Goal: Task Accomplishment & Management: Manage account settings

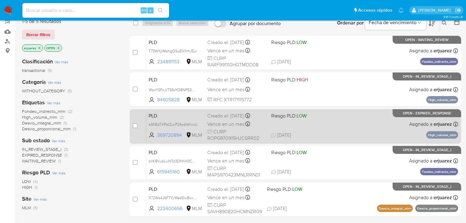
scroll to position [49, 0]
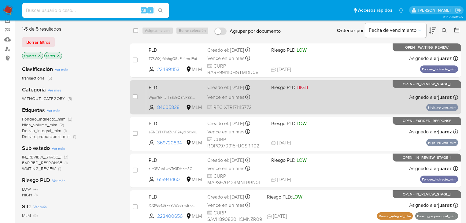
click at [287, 93] on div "PLD WpxY5FnJiT56cYQ8NPS3M7cH 84605828 MLM Riesgo PLD: HIGH Creado el: [DATE] Cr…" at bounding box center [302, 97] width 312 height 31
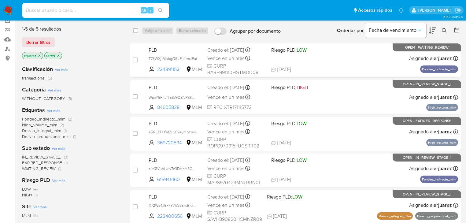
click at [33, 10] on input at bounding box center [95, 10] width 147 height 8
paste input "84605828"
type input "84605828"
click at [162, 11] on icon "search-icon" at bounding box center [160, 10] width 5 height 5
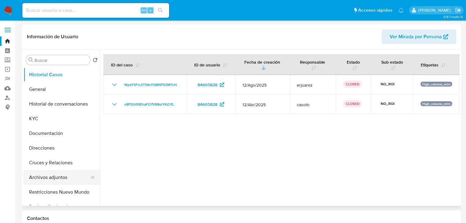
select select "10"
click at [52, 175] on button "Archivos adjuntos" at bounding box center [60, 177] width 72 height 15
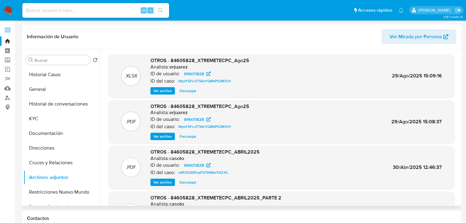
click at [163, 92] on span "Ver archivo" at bounding box center [163, 91] width 18 height 6
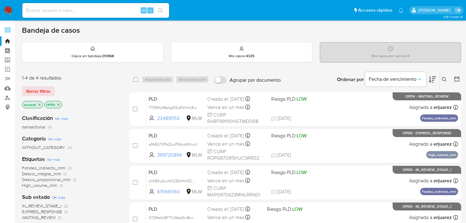
click at [6, 6] on img at bounding box center [8, 10] width 10 height 10
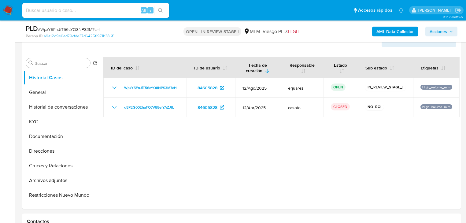
select select "10"
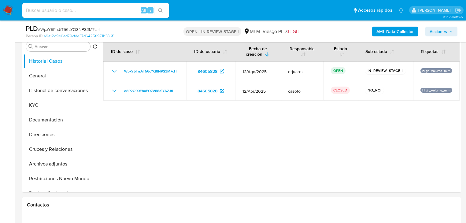
scroll to position [147, 0]
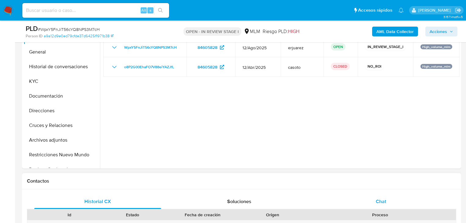
click at [380, 200] on span "Chat" at bounding box center [381, 201] width 10 height 7
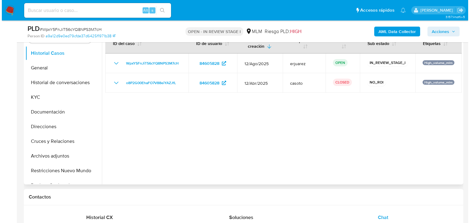
scroll to position [122, 0]
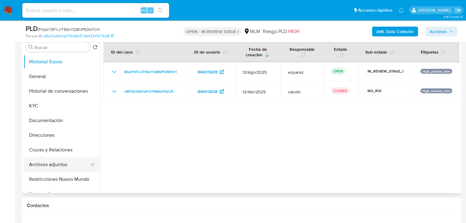
click at [40, 163] on button "Archivos adjuntos" at bounding box center [60, 164] width 72 height 15
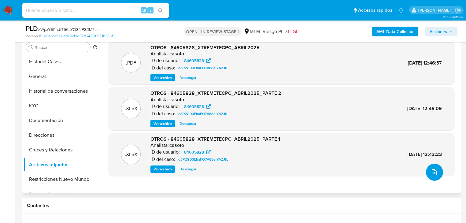
click at [428, 168] on button "upload-file" at bounding box center [434, 172] width 17 height 17
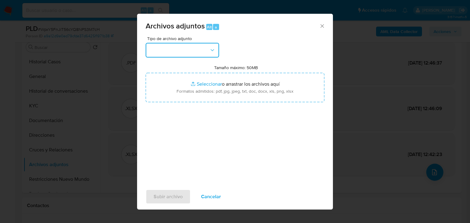
click at [168, 46] on button "button" at bounding box center [182, 50] width 73 height 15
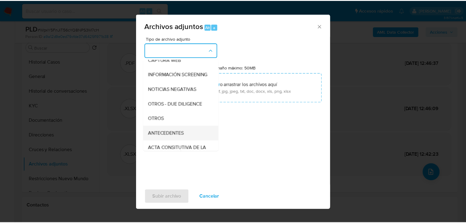
scroll to position [98, 0]
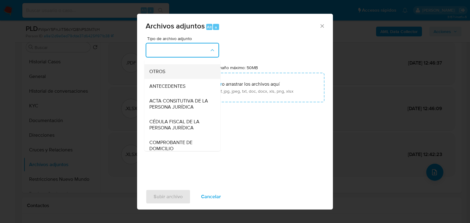
click at [165, 75] on span "OTROS" at bounding box center [157, 72] width 16 height 6
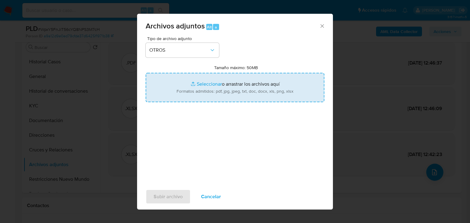
click at [207, 83] on input "Tamaño máximo: 50MB Seleccionar archivos" at bounding box center [235, 87] width 179 height 29
type input "C:\fakepath\84605828_XTREMETECPC_Ago25.xlsx"
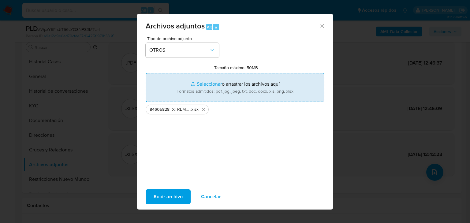
click at [207, 84] on input "Tamaño máximo: 50MB Seleccionar archivos" at bounding box center [235, 87] width 179 height 29
type input "C:\fakepath\84605828_XTREMETECPC_Ago25.pdf"
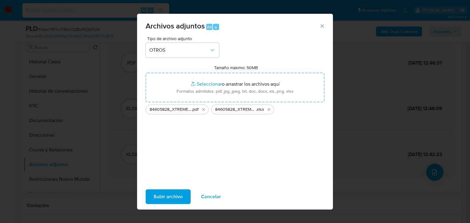
click at [177, 197] on span "Subir archivo" at bounding box center [168, 196] width 29 height 13
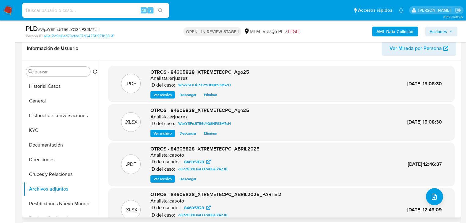
click at [162, 95] on span "Ver archivo" at bounding box center [163, 95] width 18 height 6
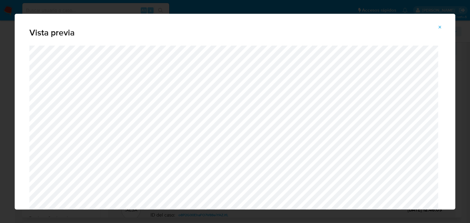
click at [441, 28] on icon "Attachment preview" at bounding box center [440, 27] width 3 height 3
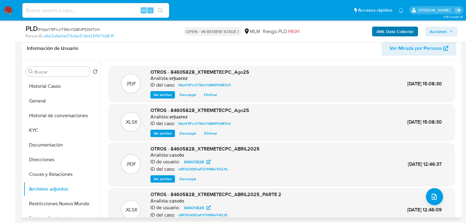
drag, startPoint x: 442, startPoint y: 28, endPoint x: 387, endPoint y: 33, distance: 55.4
click at [440, 28] on span "Acciones" at bounding box center [438, 32] width 17 height 10
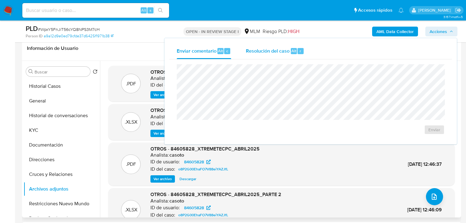
click at [290, 48] on div "Resolución del caso Alt r" at bounding box center [275, 51] width 58 height 16
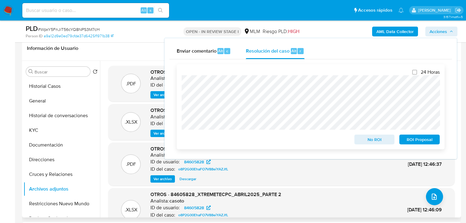
click at [379, 142] on span "No ROI" at bounding box center [375, 139] width 32 height 9
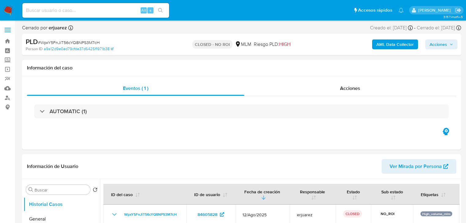
select select "10"
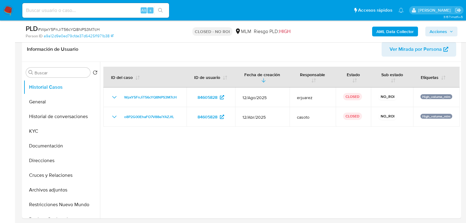
scroll to position [98, 0]
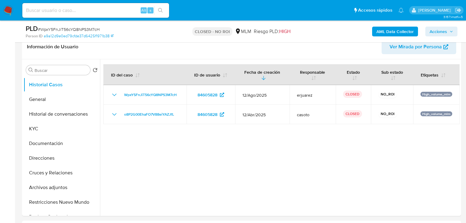
click at [9, 9] on img at bounding box center [8, 10] width 10 height 10
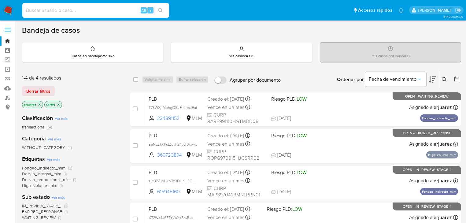
click at [40, 12] on input at bounding box center [95, 10] width 147 height 8
paste input "84605828"
type input "84605828"
click at [163, 12] on icon "search-icon" at bounding box center [160, 10] width 5 height 5
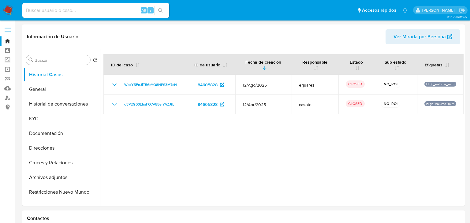
select select "10"
click at [56, 165] on button "Cruces y Relaciones" at bounding box center [60, 162] width 72 height 15
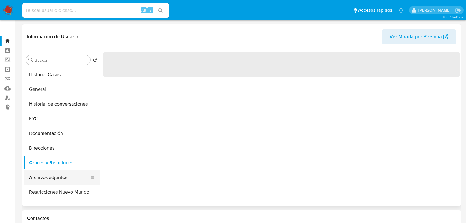
click at [58, 179] on button "Archivos adjuntos" at bounding box center [60, 177] width 72 height 15
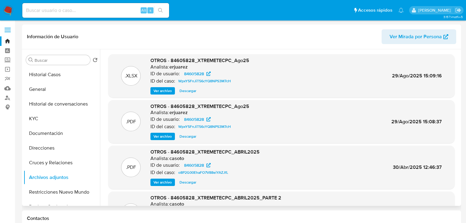
click at [171, 91] on span "Ver archivo" at bounding box center [163, 91] width 18 height 6
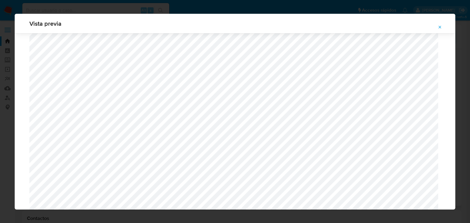
scroll to position [153, 0]
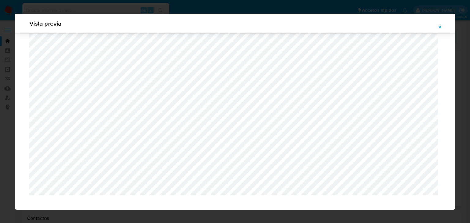
drag, startPoint x: 438, startPoint y: 26, endPoint x: 417, endPoint y: 13, distance: 24.2
click at [438, 26] on icon "Attachment preview" at bounding box center [440, 27] width 5 height 5
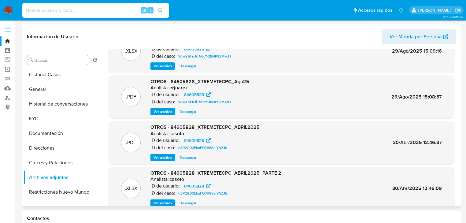
scroll to position [0, 0]
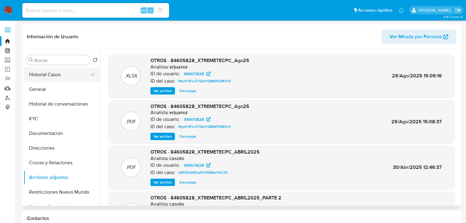
click at [42, 70] on button "Historial Casos" at bounding box center [60, 74] width 72 height 15
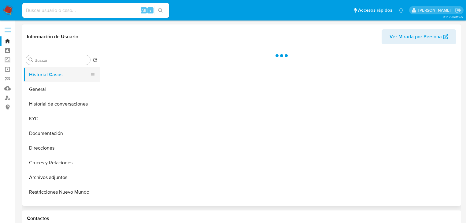
drag, startPoint x: 44, startPoint y: 72, endPoint x: 50, endPoint y: 75, distance: 5.8
click at [46, 73] on button "Historial Casos" at bounding box center [60, 74] width 72 height 15
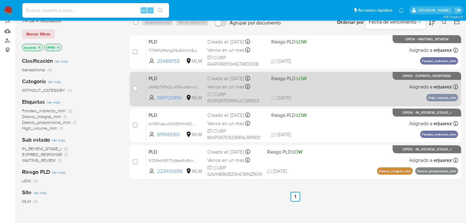
scroll to position [49, 0]
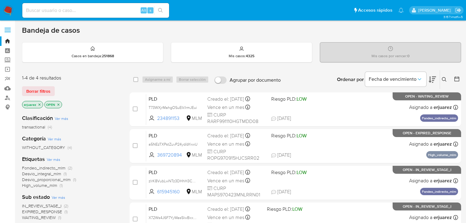
click at [445, 76] on button at bounding box center [445, 79] width 10 height 7
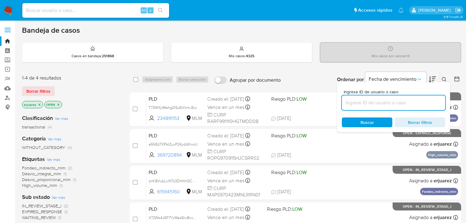
click at [364, 104] on input at bounding box center [393, 103] width 103 height 8
type input "1635643897"
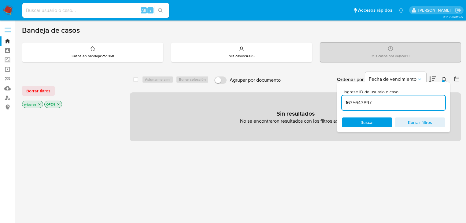
click at [39, 104] on icon "close-filter" at bounding box center [40, 104] width 2 height 2
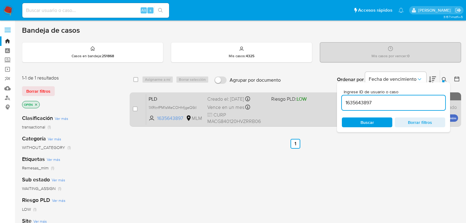
click at [293, 114] on div "PLD 1XRtnfPM1sMeCOHhfjgeQ6tl 1635643897 MLM Riesgo PLD: LOW Creado el: [DATE] C…" at bounding box center [302, 109] width 312 height 31
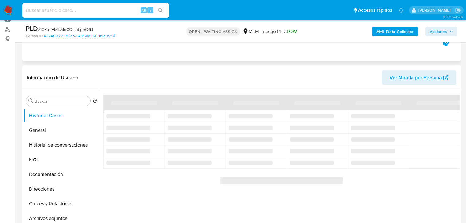
scroll to position [98, 0]
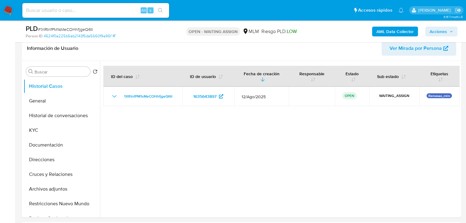
select select "10"
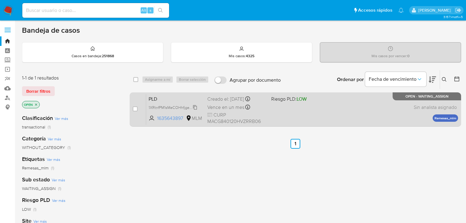
click at [173, 108] on span "1XRtnfPM1sMeCOHhfjgeQ6tl" at bounding box center [173, 107] width 48 height 7
click at [136, 109] on input "checkbox" at bounding box center [135, 109] width 5 height 5
checkbox input "true"
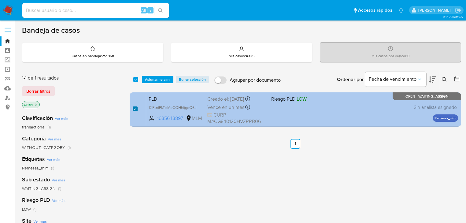
checkbox input "true"
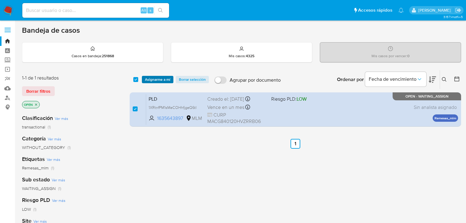
click at [151, 78] on span "Asignarme a mí" at bounding box center [157, 80] width 25 height 6
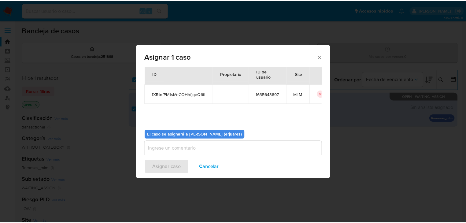
scroll to position [32, 0]
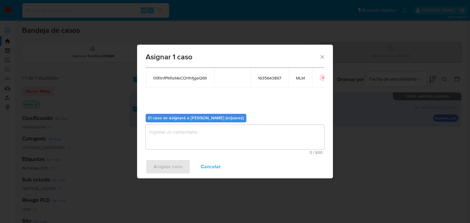
click at [172, 134] on textarea "assign-modal" at bounding box center [235, 137] width 179 height 24
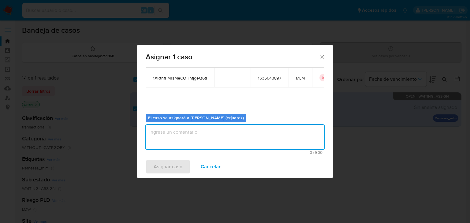
click at [172, 134] on textarea "assign-modal" at bounding box center [235, 137] width 179 height 24
type textarea "EPJU"
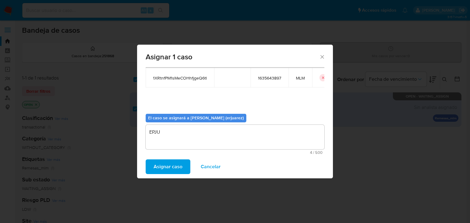
drag, startPoint x: 175, startPoint y: 168, endPoint x: 291, endPoint y: 185, distance: 117.8
click at [177, 169] on span "Asignar caso" at bounding box center [168, 166] width 29 height 13
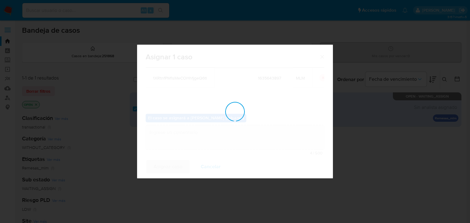
checkbox input "false"
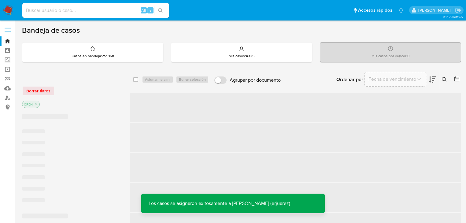
drag, startPoint x: 403, startPoint y: 175, endPoint x: 174, endPoint y: 146, distance: 231.5
click at [403, 175] on span "‌" at bounding box center [296, 167] width 332 height 29
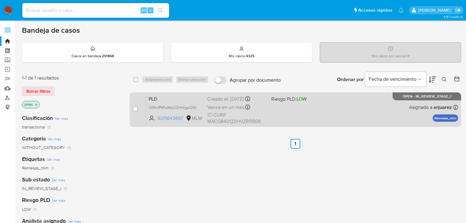
click at [315, 106] on div "PLD 1XRtnfPM1sMeCOHhfjgeQ6tl 1635643897 MLM Riesgo PLD: LOW Creado el: 12/08/20…" at bounding box center [302, 109] width 312 height 31
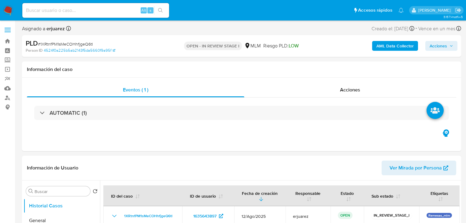
select select "10"
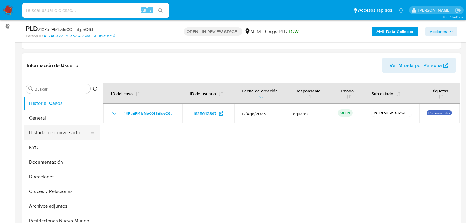
scroll to position [98, 0]
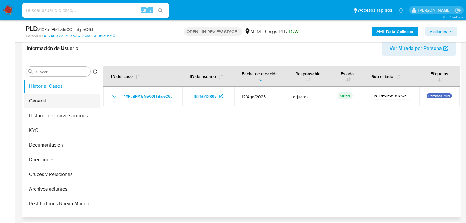
drag, startPoint x: 38, startPoint y: 99, endPoint x: 34, endPoint y: 102, distance: 4.8
click at [38, 99] on button "General" at bounding box center [60, 101] width 72 height 15
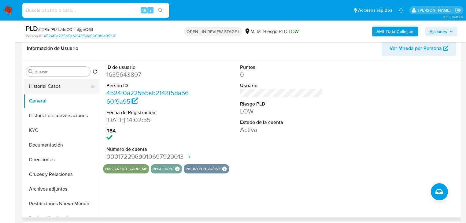
click at [44, 87] on button "Historial Casos" at bounding box center [60, 86] width 72 height 15
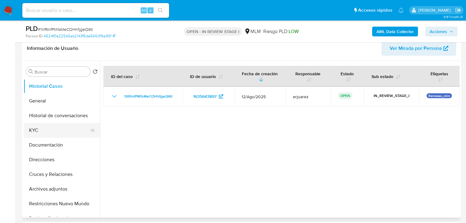
drag, startPoint x: 26, startPoint y: 126, endPoint x: 36, endPoint y: 126, distance: 9.2
click at [26, 126] on button "KYC" at bounding box center [60, 130] width 72 height 15
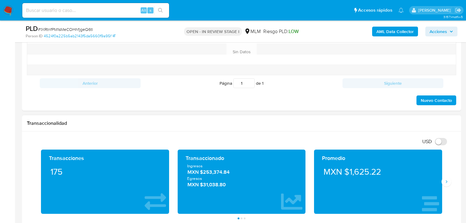
scroll to position [367, 0]
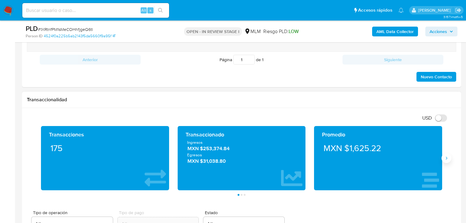
click at [448, 156] on icon "Siguiente" at bounding box center [446, 158] width 5 height 5
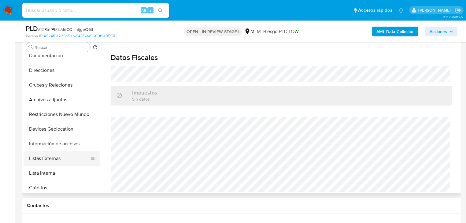
scroll to position [73, 0]
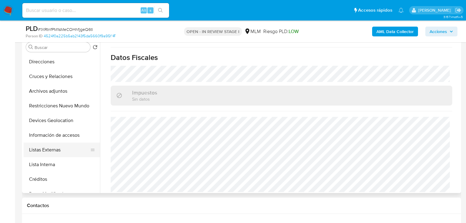
click at [60, 151] on button "Listas Externas" at bounding box center [60, 150] width 72 height 15
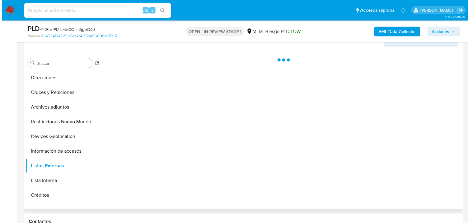
scroll to position [98, 0]
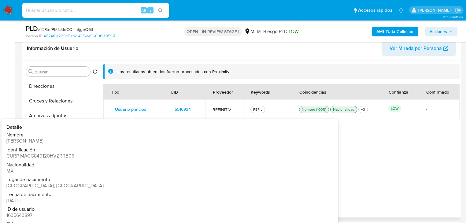
click at [138, 109] on span "Usuario principal" at bounding box center [131, 109] width 32 height 9
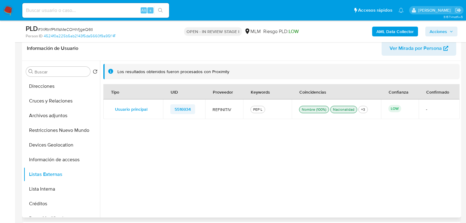
click at [179, 109] on span "5516934" at bounding box center [183, 109] width 16 height 9
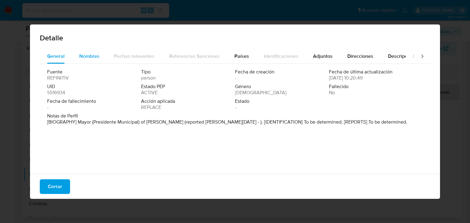
click at [89, 58] on span "Nombres" at bounding box center [89, 56] width 20 height 7
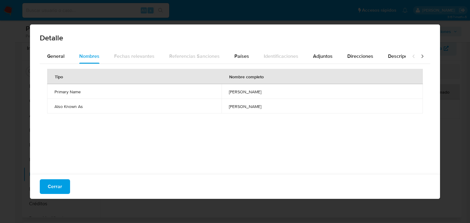
click at [420, 55] on icon at bounding box center [422, 56] width 6 height 6
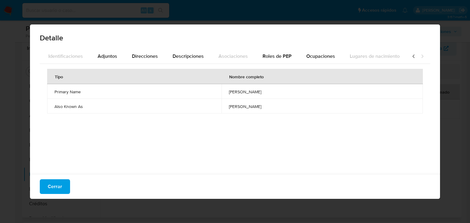
click at [411, 56] on icon at bounding box center [414, 56] width 6 height 6
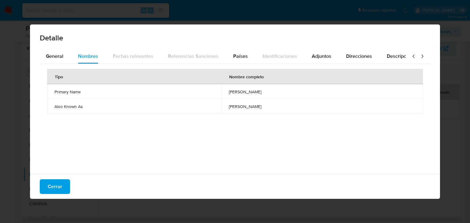
scroll to position [0, 0]
click at [234, 55] on span "Países" at bounding box center [241, 56] width 15 height 7
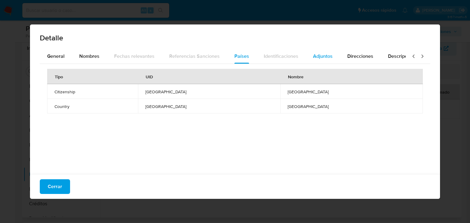
click at [325, 58] on span "Adjuntos" at bounding box center [323, 56] width 20 height 7
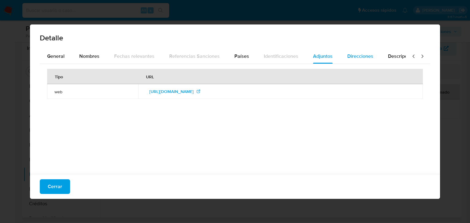
click at [349, 55] on span "Direcciones" at bounding box center [360, 56] width 26 height 7
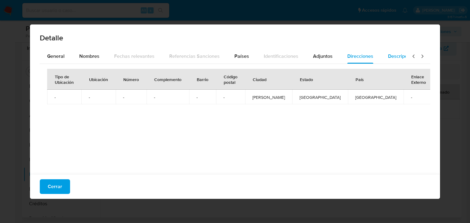
click at [398, 59] on span "Descripciones" at bounding box center [403, 56] width 31 height 7
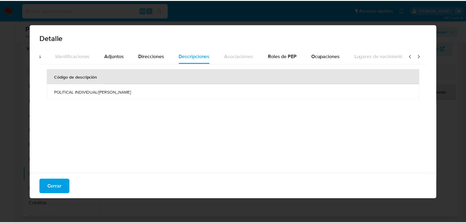
scroll to position [0, 215]
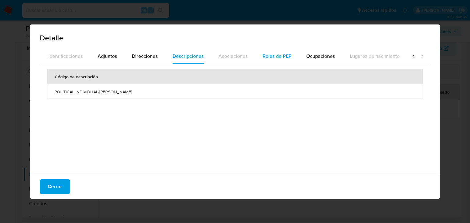
click at [264, 55] on span "Roles de PEP" at bounding box center [277, 56] width 29 height 7
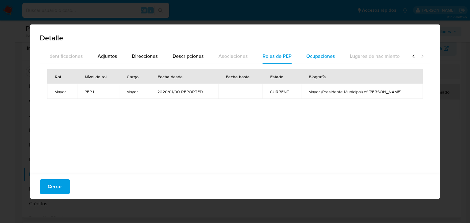
click at [324, 55] on span "Ocupaciones" at bounding box center [320, 56] width 29 height 7
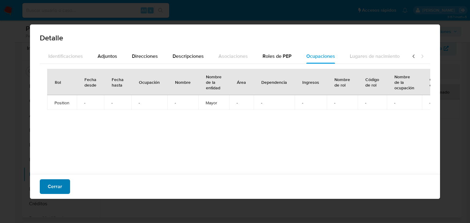
click at [61, 191] on span "Cerrar" at bounding box center [55, 186] width 14 height 13
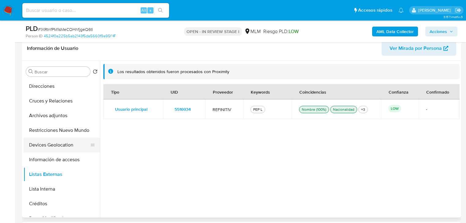
click at [61, 141] on button "Devices Geolocation" at bounding box center [60, 145] width 72 height 15
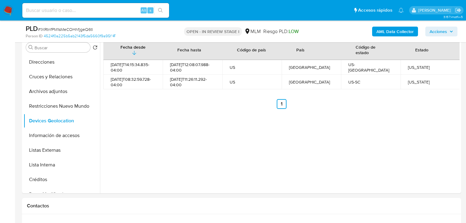
scroll to position [122, 0]
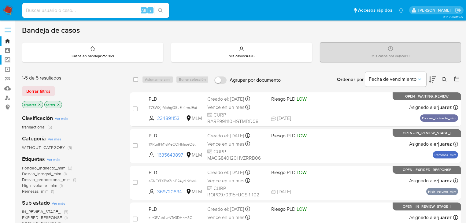
click at [7, 62] on label "Screening" at bounding box center [36, 59] width 73 height 9
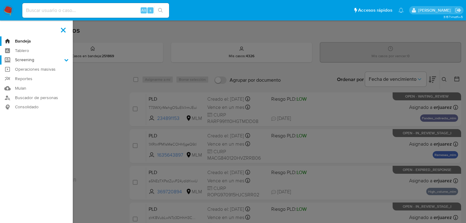
click at [0, 0] on input "Screening" at bounding box center [0, 0] width 0 height 0
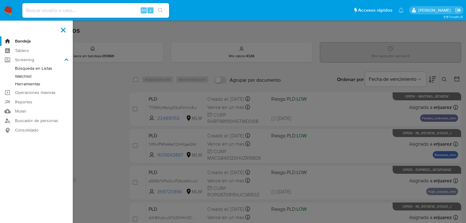
click at [39, 87] on link "Herramientas" at bounding box center [36, 84] width 73 height 8
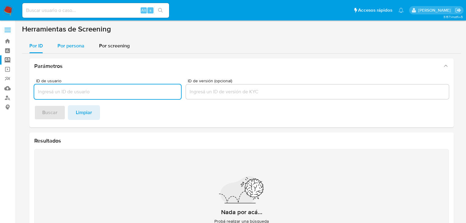
click at [73, 47] on span "Por persona" at bounding box center [71, 45] width 27 height 7
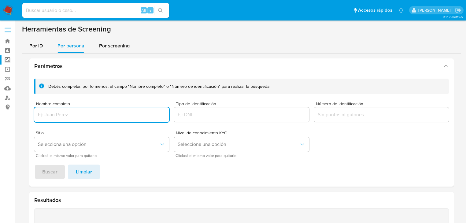
click at [72, 111] on input "Nombre completo" at bounding box center [101, 115] width 135 height 8
click at [52, 168] on span "Buscar" at bounding box center [49, 171] width 15 height 13
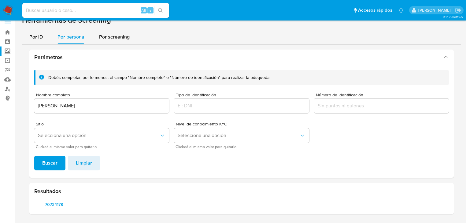
scroll to position [9, 0]
click at [45, 202] on span "70734178" at bounding box center [54, 204] width 31 height 9
drag, startPoint x: 103, startPoint y: 105, endPoint x: -10, endPoint y: 91, distance: 113.6
click at [0, 91] on html "Pausado Ver notificaciones Alt s Accesos rápidos Presiona las siguientes teclas…" at bounding box center [233, 107] width 466 height 232
click at [54, 164] on span "Buscar" at bounding box center [49, 163] width 15 height 13
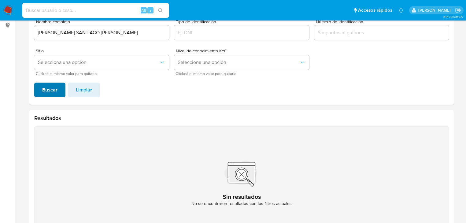
click at [53, 88] on span "Buscar" at bounding box center [49, 89] width 15 height 13
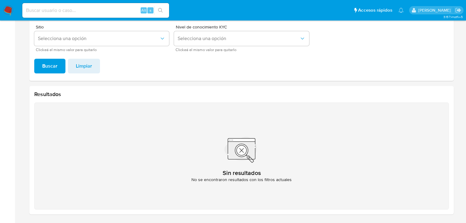
scroll to position [32, 0]
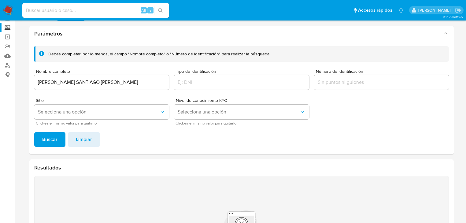
drag, startPoint x: 120, startPoint y: 83, endPoint x: -7, endPoint y: 81, distance: 126.7
click at [0, 81] on html "Pausado Ver notificaciones Alt s Accesos rápidos Presiona las siguientes teclas…" at bounding box center [233, 132] width 466 height 329
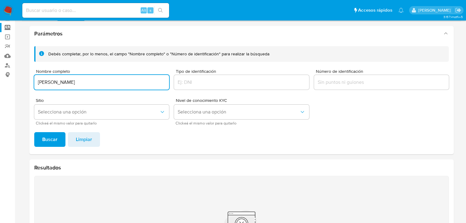
type input "SANTIAGO PALAFOX GONZALEZ"
click at [47, 138] on span "Buscar" at bounding box center [49, 139] width 15 height 13
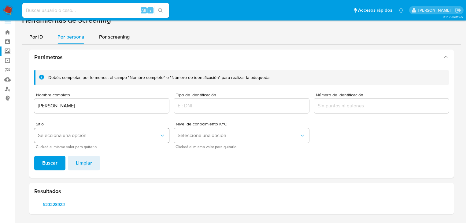
scroll to position [9, 0]
click at [60, 208] on span "523228923" at bounding box center [54, 204] width 31 height 9
click at [6, 12] on img at bounding box center [8, 10] width 10 height 10
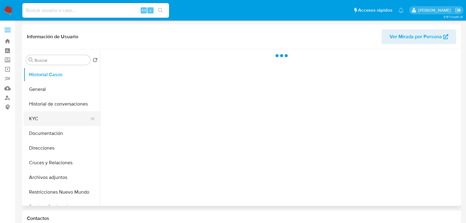
click at [47, 113] on button "KYC" at bounding box center [60, 118] width 72 height 15
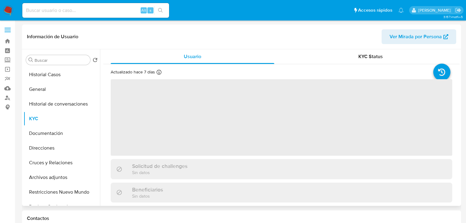
select select "10"
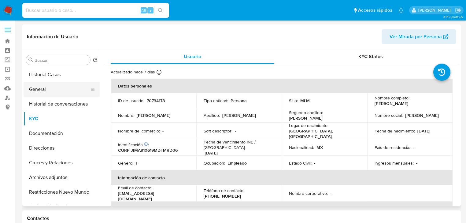
click at [44, 91] on button "General" at bounding box center [60, 89] width 72 height 15
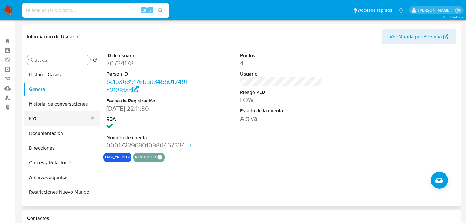
click at [46, 119] on button "KYC" at bounding box center [60, 118] width 72 height 15
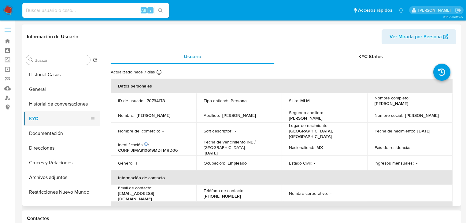
click at [38, 120] on button "KYC" at bounding box center [60, 118] width 72 height 15
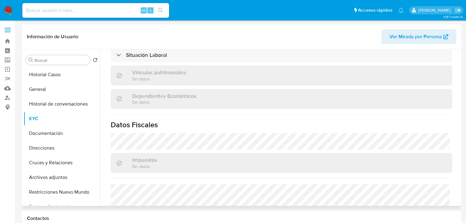
scroll to position [387, 0]
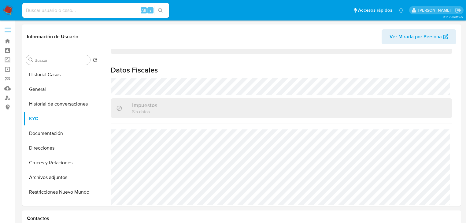
click at [8, 9] on img at bounding box center [8, 10] width 10 height 10
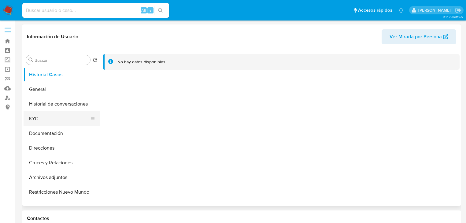
select select "10"
click at [37, 118] on button "KYC" at bounding box center [60, 118] width 72 height 15
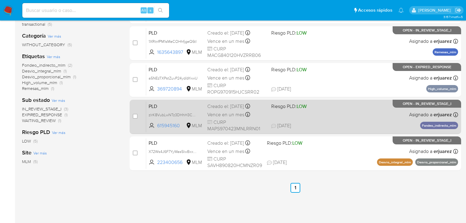
scroll to position [78, 0]
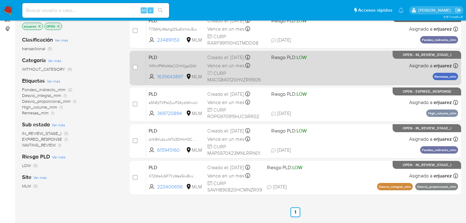
click at [335, 75] on div "PLD 1XRtnfPM1sMeCOHhfjgeQ6tl 1635643897 MLM Riesgo PLD: LOW Creado el: [DATE] C…" at bounding box center [302, 67] width 312 height 31
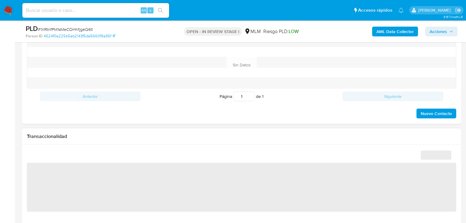
scroll to position [367, 0]
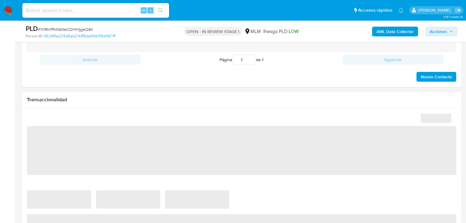
select select "10"
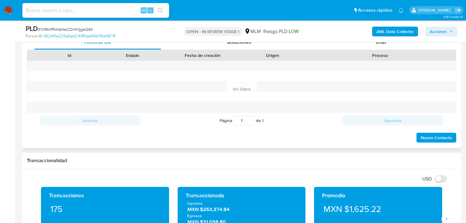
scroll to position [245, 0]
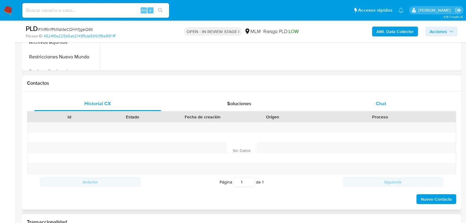
click at [378, 104] on span "Chat" at bounding box center [381, 103] width 10 height 7
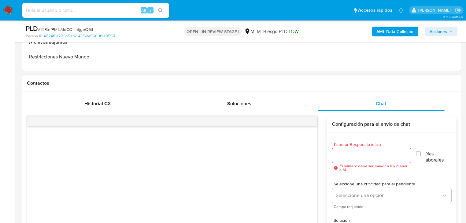
click at [346, 155] on input "Esperar Respuesta (días)" at bounding box center [371, 155] width 79 height 8
type input "5"
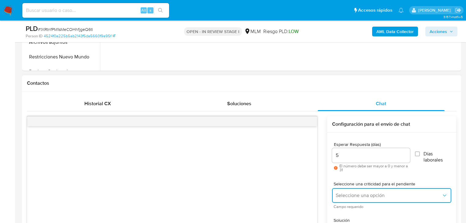
click at [349, 196] on span "Seleccione una opción" at bounding box center [389, 196] width 106 height 6
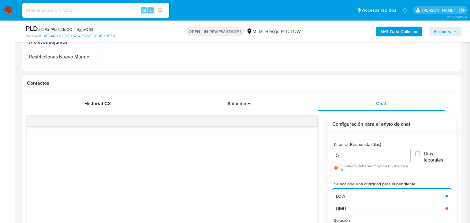
click at [355, 208] on div "HIGH" at bounding box center [389, 208] width 106 height 12
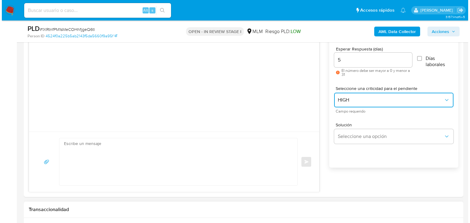
scroll to position [343, 0]
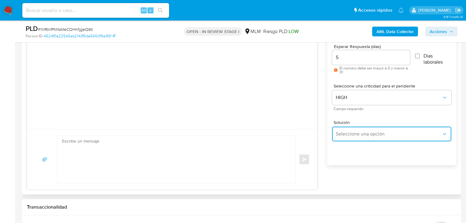
click at [367, 135] on span "Seleccione una opción" at bounding box center [389, 134] width 106 height 6
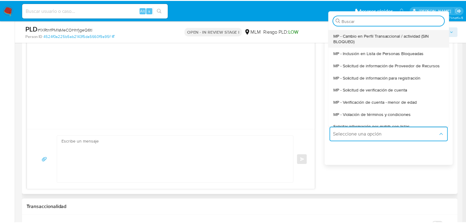
scroll to position [49, 0]
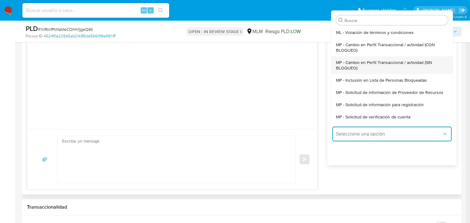
click at [393, 68] on span "MP - Cambio en Perfil Transaccional / actividad (SIN BLOQUEO)" at bounding box center [390, 65] width 108 height 11
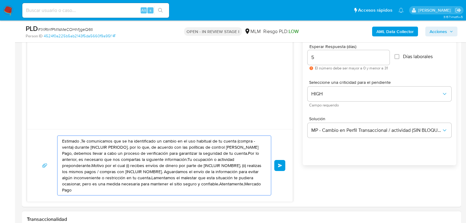
drag, startPoint x: 231, startPoint y: 184, endPoint x: 11, endPoint y: 122, distance: 228.4
paste textarea "Gabriel se ha identificado un cambio en el uso habitual de tu cuenta para garan…"
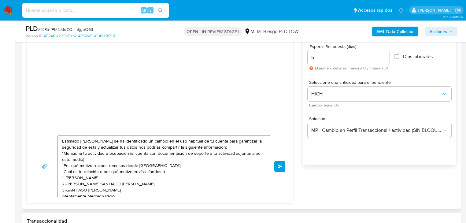
scroll to position [4, 0]
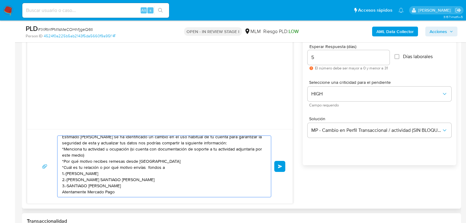
click at [68, 179] on textarea "Estimado Gabriel se ha identificado un cambio en el uso habitual de tu cuenta p…" at bounding box center [162, 166] width 201 height 61
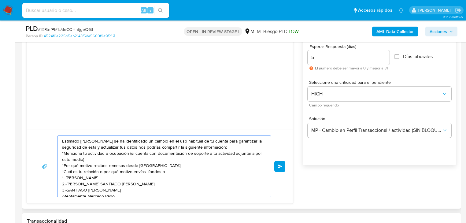
click at [97, 155] on textarea "Estimado Gabriel se ha identificado un cambio en el uso habitual de tu cuenta p…" at bounding box center [162, 166] width 201 height 61
click at [112, 154] on textarea "Estimado Gabriel se ha identificado un cambio en el uso habitual de tu cuenta p…" at bounding box center [162, 166] width 201 height 61
click at [131, 154] on textarea "Estimado Gabriel se ha identificado un cambio en el uso habitual de tu cuenta p…" at bounding box center [162, 166] width 201 height 61
drag, startPoint x: 80, startPoint y: 142, endPoint x: 137, endPoint y: 165, distance: 62.1
click at [104, 160] on textarea "Estimado Gabriel se ha identificado un cambio en el uso habitual de tu cuenta p…" at bounding box center [162, 166] width 201 height 61
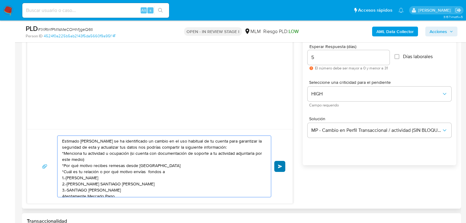
type textarea "Estimado Gabriel se ha identificado un cambio en el uso habitual de tu cuenta p…"
click at [275, 167] on button "Enviar" at bounding box center [280, 166] width 11 height 11
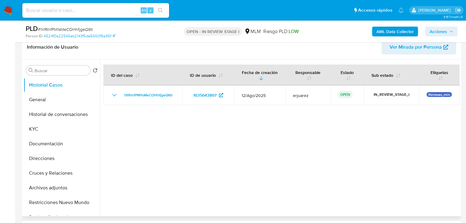
scroll to position [98, 0]
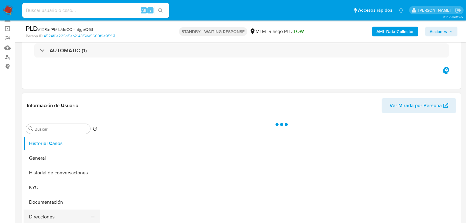
scroll to position [98, 0]
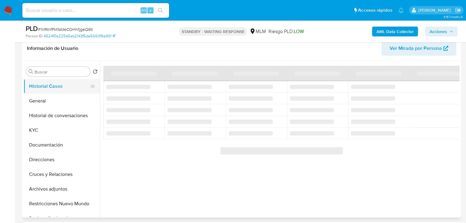
select select "10"
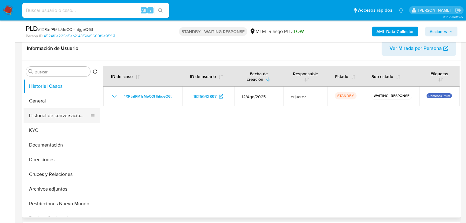
click at [65, 118] on button "Historial de conversaciones" at bounding box center [60, 115] width 72 height 15
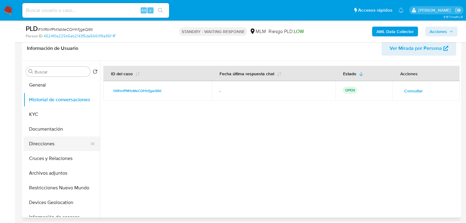
scroll to position [24, 0]
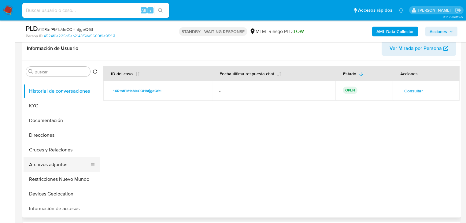
click at [65, 165] on button "Archivos adjuntos" at bounding box center [60, 164] width 72 height 15
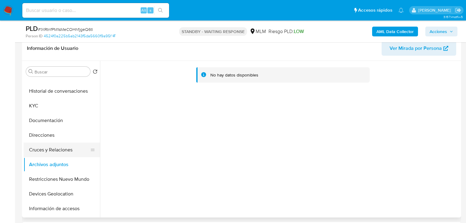
click at [67, 151] on button "Cruces y Relaciones" at bounding box center [60, 150] width 72 height 15
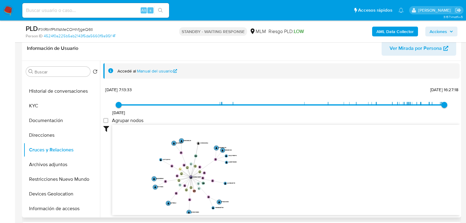
drag, startPoint x: 167, startPoint y: 140, endPoint x: 148, endPoint y: 163, distance: 30.2
click at [148, 163] on icon "device-68267389715d6275cdb49418  user-1635643897  1635643897 device-65a2d04f4…" at bounding box center [286, 169] width 348 height 89
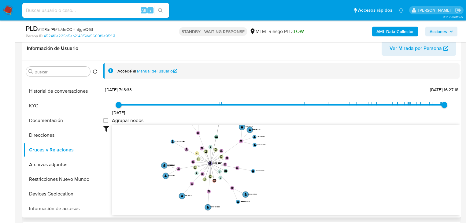
drag, startPoint x: 294, startPoint y: 184, endPoint x: 302, endPoint y: 166, distance: 20.5
click at [302, 166] on icon "device-68267389715d6275cdb49418  user-1635643897  1635643897 device-65a2d04f4…" at bounding box center [286, 169] width 348 height 89
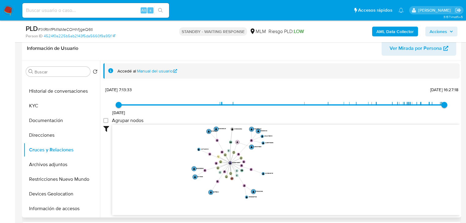
drag, startPoint x: 228, startPoint y: 186, endPoint x: 238, endPoint y: 142, distance: 45.4
click at [238, 142] on g "bank_account-7ae679fe7d5fce2a2486a82bece407b4 " at bounding box center [238, 142] width 4 height 4
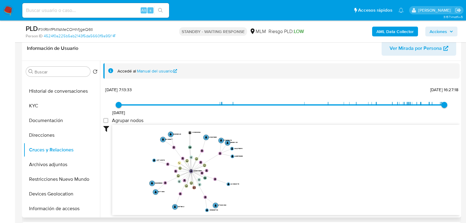
drag, startPoint x: 229, startPoint y: 189, endPoint x: 191, endPoint y: 201, distance: 40.3
click at [191, 201] on icon "device-68267389715d6275cdb49418  user-1635643897  1635643897 device-65a2d04f4…" at bounding box center [286, 169] width 348 height 89
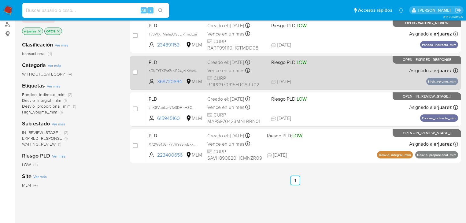
scroll to position [49, 0]
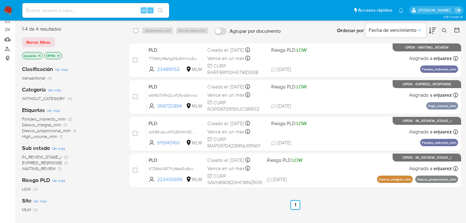
click at [28, 155] on span "IN_REVIEW_STAGE_I" at bounding box center [41, 157] width 39 height 6
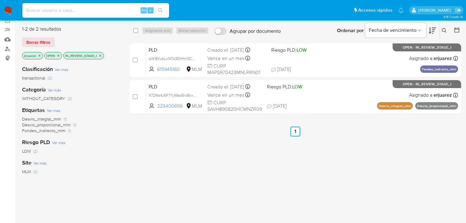
click at [8, 10] on img at bounding box center [8, 10] width 10 height 10
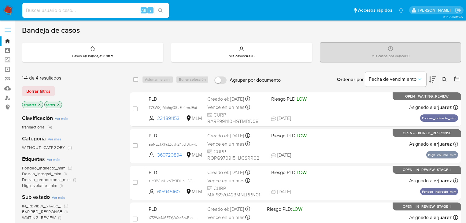
click at [39, 104] on icon "close-filter" at bounding box center [40, 105] width 4 height 4
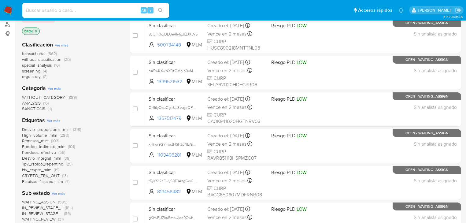
scroll to position [24, 0]
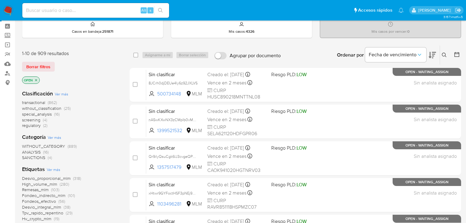
click at [89, 14] on input at bounding box center [95, 10] width 147 height 8
paste input "Estimado [PERSON_NAME] se ha identificado un cambio en el uso habitual de tu cu…"
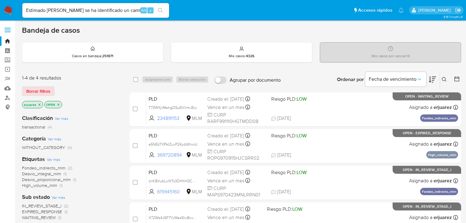
scroll to position [0, 127]
drag, startPoint x: 62, startPoint y: 11, endPoint x: 201, endPoint y: 10, distance: 139.3
click at [201, 10] on ul "Pausado Ver notificaciones Estimado [PERSON_NAME] se ha identificado un cambio …" at bounding box center [213, 9] width 388 height 15
type input "Estimado [PERSON_NAME]"
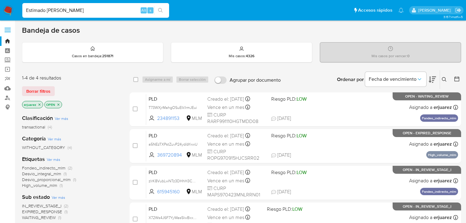
drag, startPoint x: 66, startPoint y: 7, endPoint x: -26, endPoint y: -2, distance: 92.9
click at [0, 0] on html "Pausado Ver notificaciones Estimado [PERSON_NAME] Alt s Accesos rápidos Presion…" at bounding box center [233, 175] width 466 height 351
click at [59, 14] on input at bounding box center [95, 10] width 147 height 8
paste input "1635643897"
type input "1635643897"
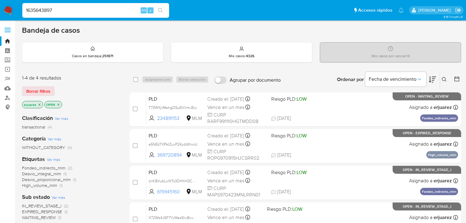
click at [163, 11] on icon "search-icon" at bounding box center [160, 10] width 5 height 5
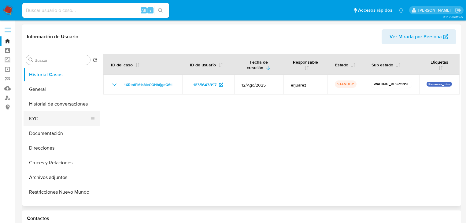
select select "10"
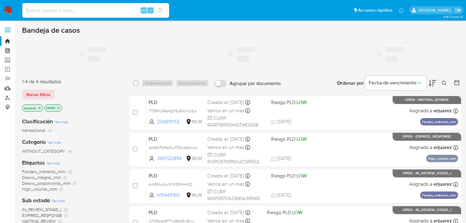
click at [92, 13] on input at bounding box center [95, 10] width 147 height 8
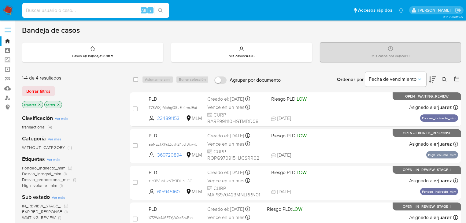
paste input "2072003143"
type input "2072003143"
click at [162, 9] on icon "search-icon" at bounding box center [160, 10] width 5 height 5
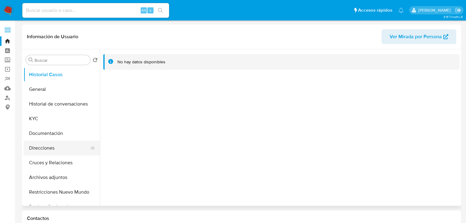
select select "10"
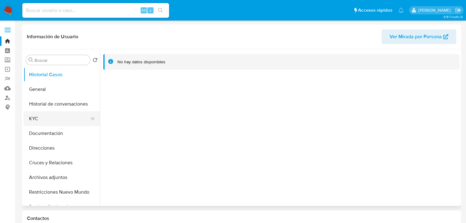
click at [46, 125] on button "KYC" at bounding box center [60, 118] width 72 height 15
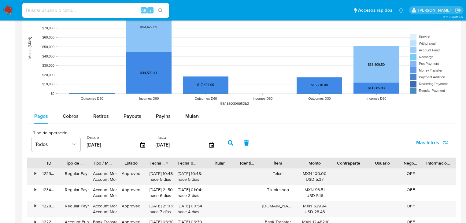
scroll to position [514, 0]
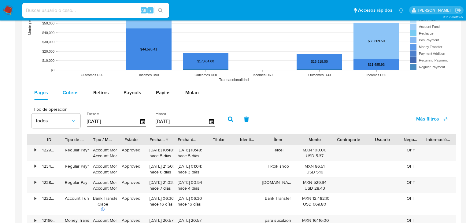
click at [72, 94] on span "Cobros" at bounding box center [71, 92] width 16 height 7
select select "10"
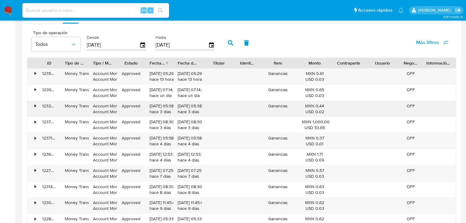
scroll to position [612, 0]
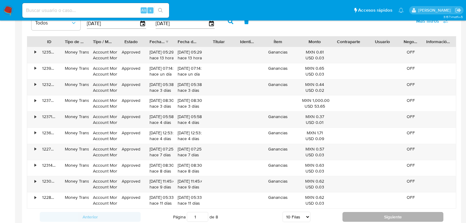
click at [366, 212] on button "Siguiente" at bounding box center [393, 217] width 101 height 10
type input "2"
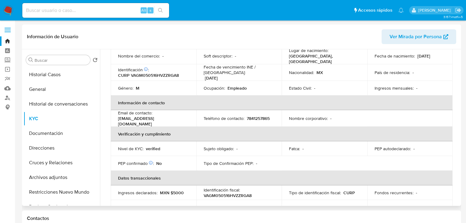
scroll to position [24, 0]
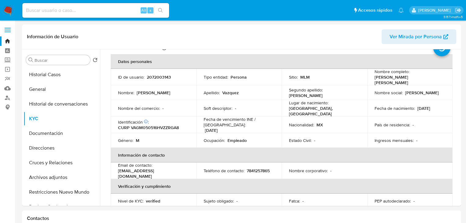
click at [100, 9] on input at bounding box center [95, 10] width 147 height 8
paste input "1555862554"
type input "1555862554"
click at [159, 11] on icon "search-icon" at bounding box center [160, 10] width 5 height 5
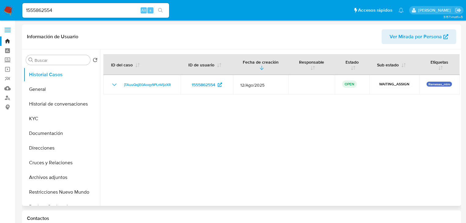
select select "10"
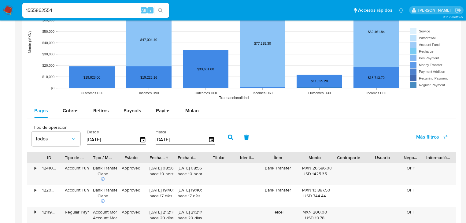
scroll to position [465, 0]
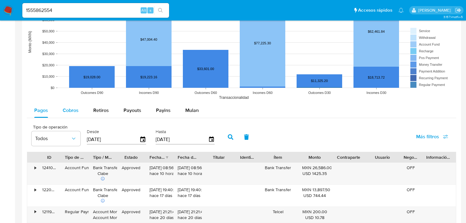
drag, startPoint x: 71, startPoint y: 110, endPoint x: 59, endPoint y: 114, distance: 12.3
click at [71, 110] on span "Cobros" at bounding box center [71, 110] width 16 height 7
select select "10"
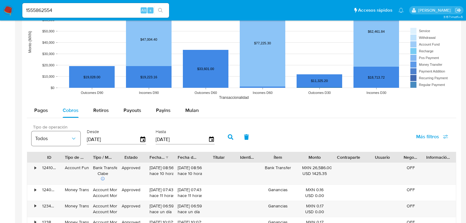
drag, startPoint x: 126, startPoint y: 139, endPoint x: 67, endPoint y: 139, distance: 59.1
click at [67, 139] on div "Tipo de operación Todos Desde 01/06/2025 Hasta 29/08/2025" at bounding box center [124, 136] width 193 height 24
type input "0_/__/____"
type input "01/04/2025"
click at [230, 133] on button "button" at bounding box center [231, 137] width 16 height 15
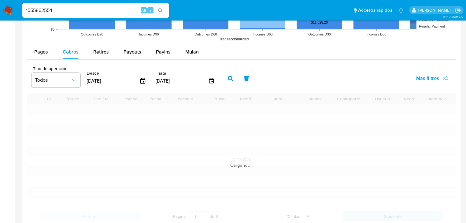
scroll to position [539, 0]
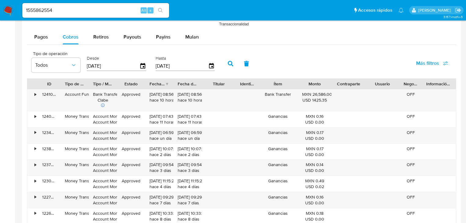
click at [167, 84] on div "Fecha de creación" at bounding box center [159, 84] width 28 height 10
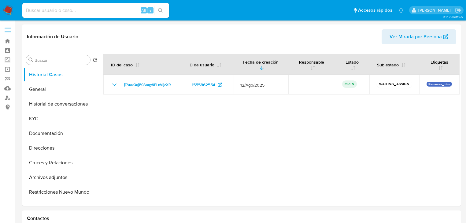
select select "10"
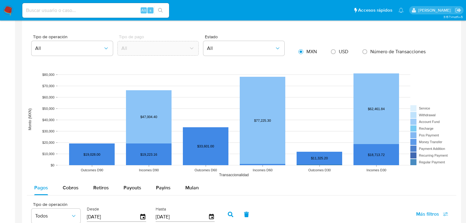
scroll to position [441, 0]
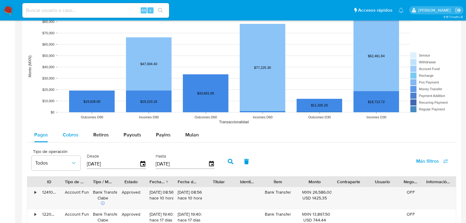
drag, startPoint x: 68, startPoint y: 135, endPoint x: 77, endPoint y: 134, distance: 8.9
click at [68, 135] on span "Cobros" at bounding box center [71, 134] width 16 height 7
select select "10"
drag, startPoint x: 128, startPoint y: 162, endPoint x: 86, endPoint y: 165, distance: 41.7
click at [86, 165] on div "Desde 01/06/2025" at bounding box center [117, 161] width 64 height 24
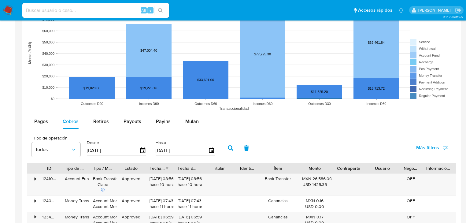
scroll to position [465, 0]
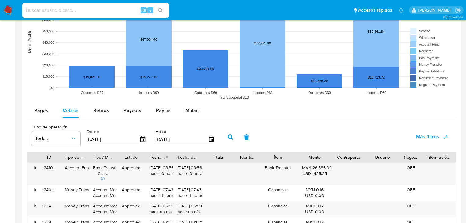
click at [124, 143] on input "[DATE]" at bounding box center [113, 140] width 53 height 10
drag, startPoint x: 124, startPoint y: 140, endPoint x: 98, endPoint y: 140, distance: 25.7
click at [98, 140] on input "[DATE]" at bounding box center [113, 140] width 53 height 10
click at [93, 139] on input "[DATE]" at bounding box center [113, 140] width 53 height 10
drag, startPoint x: 120, startPoint y: 140, endPoint x: 86, endPoint y: 140, distance: 34.3
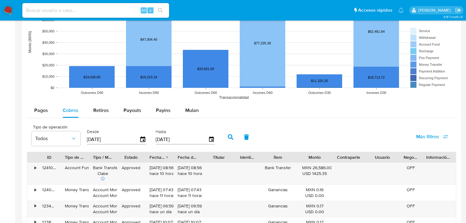
click at [86, 140] on div "Desde 01/06/2025" at bounding box center [117, 136] width 64 height 24
type input "0_/__/____"
drag, startPoint x: 116, startPoint y: 138, endPoint x: 68, endPoint y: 130, distance: 48.4
click at [68, 130] on div "Tipo de operación Todos Desde 10/42/025_ Hasta 29/08/2025" at bounding box center [124, 136] width 193 height 24
type input "01/04/2025"
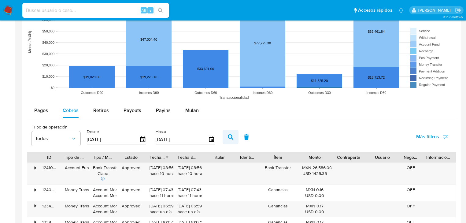
click at [228, 136] on icon "button" at bounding box center [231, 137] width 6 height 6
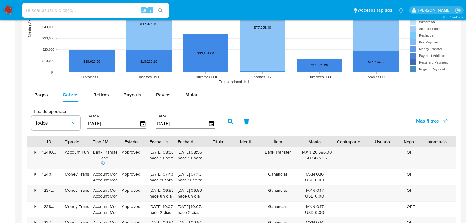
scroll to position [490, 0]
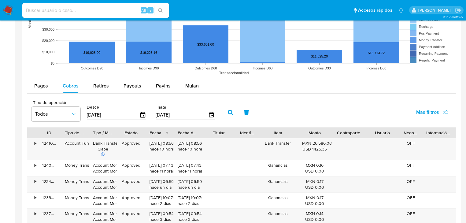
click at [166, 132] on div "Fecha de creación" at bounding box center [159, 133] width 28 height 10
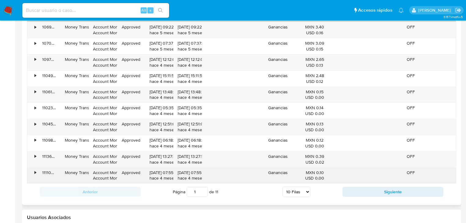
scroll to position [612, 0]
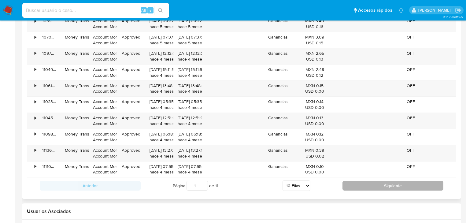
click at [360, 184] on button "Siguiente" at bounding box center [393, 186] width 101 height 10
click at [386, 189] on button "Siguiente" at bounding box center [393, 186] width 101 height 10
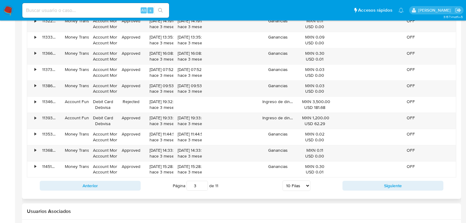
scroll to position [588, 0]
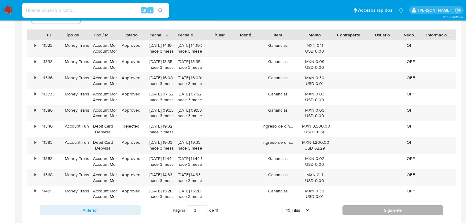
click at [400, 208] on button "Siguiente" at bounding box center [393, 210] width 101 height 10
type input "4"
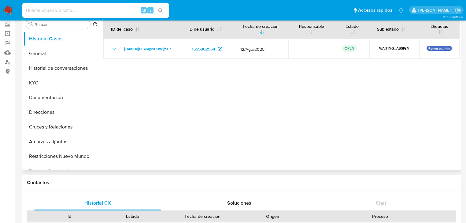
scroll to position [0, 0]
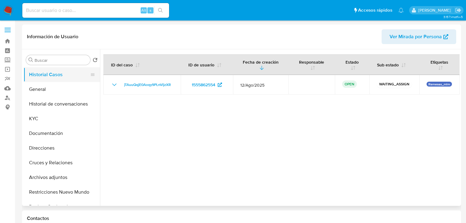
click at [48, 74] on button "Historial Casos" at bounding box center [60, 74] width 72 height 15
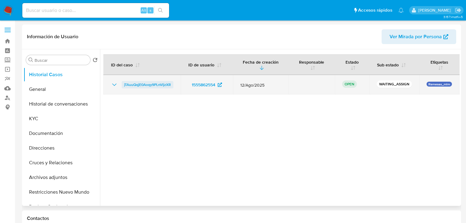
drag, startPoint x: 180, startPoint y: 87, endPoint x: 124, endPoint y: 87, distance: 56.3
click at [124, 87] on td "jTAuuQqjE0Aoqy9PLnVljzXR" at bounding box center [141, 85] width 77 height 20
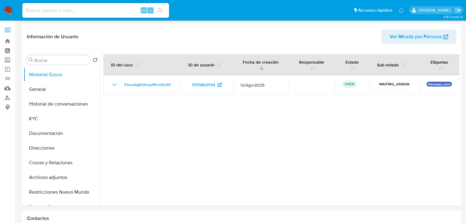
click at [8, 8] on img at bounding box center [8, 10] width 10 height 10
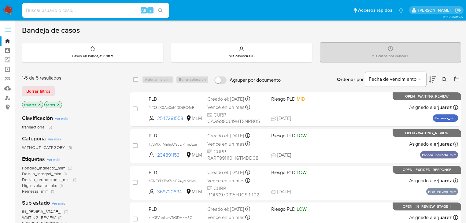
click at [38, 104] on icon "close-filter" at bounding box center [40, 105] width 4 height 4
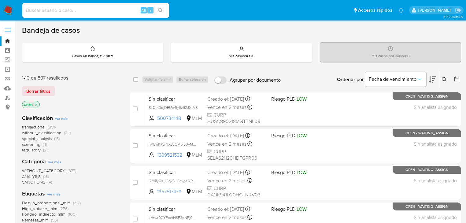
click at [443, 78] on icon at bounding box center [444, 79] width 5 height 5
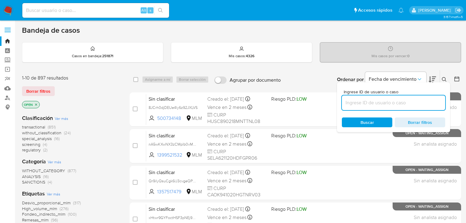
click at [368, 103] on input at bounding box center [393, 103] width 103 height 8
type input "1555862554"
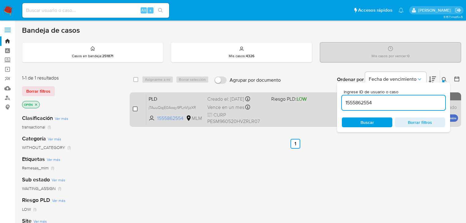
click at [134, 107] on input "checkbox" at bounding box center [135, 109] width 5 height 5
checkbox input "true"
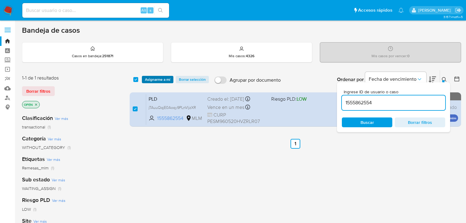
click at [154, 79] on span "Asignarme a mí" at bounding box center [157, 80] width 25 height 6
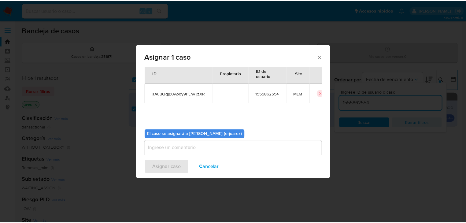
scroll to position [32, 0]
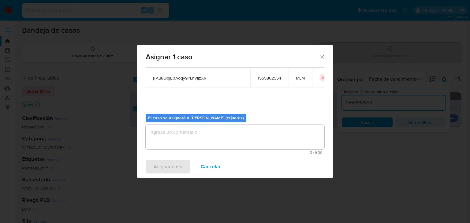
click at [187, 142] on textarea "assign-modal" at bounding box center [235, 137] width 179 height 24
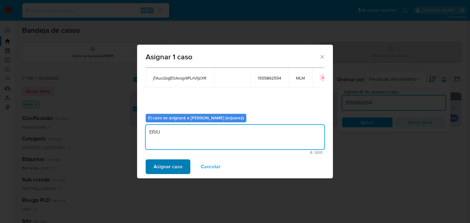
type textarea "EPJU"
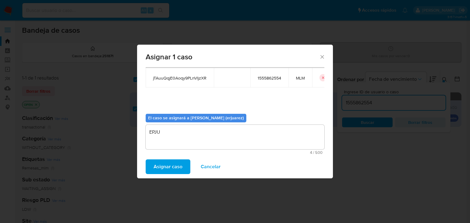
click at [167, 165] on span "Asignar caso" at bounding box center [168, 166] width 29 height 13
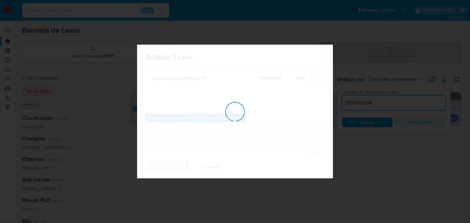
checkbox input "false"
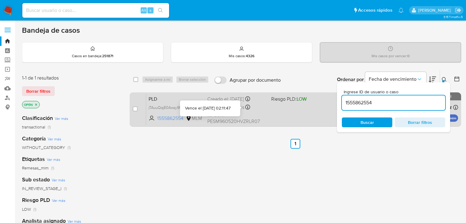
click at [246, 112] on div "PLD jTAuuQqjE0Aoqy9PLnVljzXR 1555862554 MLM Riesgo PLD: LOW Creado el: 12/08/20…" at bounding box center [302, 109] width 312 height 31
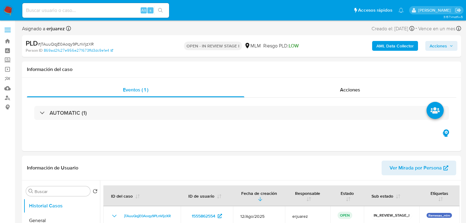
select select "10"
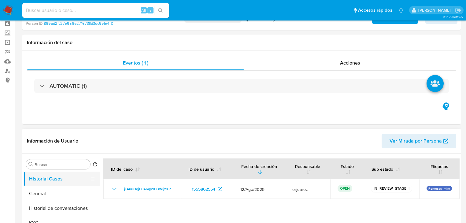
scroll to position [98, 0]
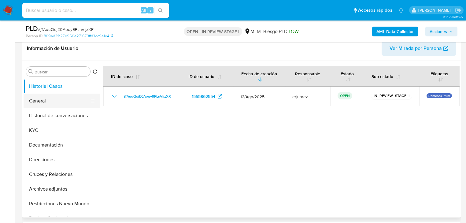
click at [46, 107] on button "General" at bounding box center [60, 101] width 72 height 15
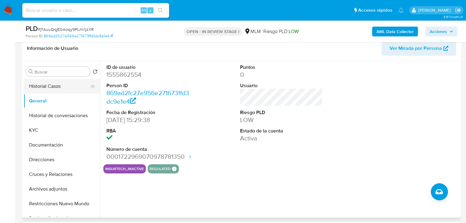
click at [60, 91] on button "Historial Casos" at bounding box center [60, 86] width 72 height 15
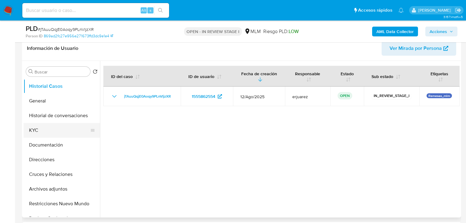
click at [55, 130] on button "KYC" at bounding box center [60, 130] width 72 height 15
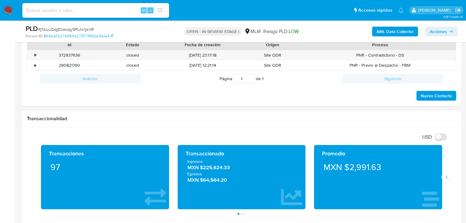
scroll to position [367, 0]
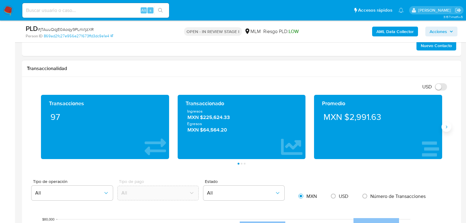
click at [447, 125] on icon "Siguiente" at bounding box center [446, 127] width 5 height 5
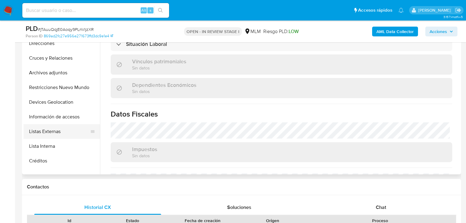
scroll to position [73, 0]
click at [60, 120] on button "Información de accesos" at bounding box center [60, 116] width 72 height 15
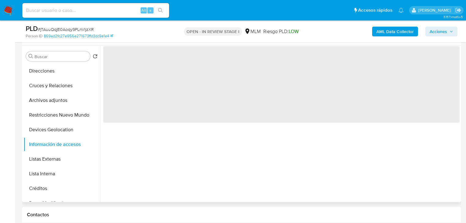
scroll to position [117, 0]
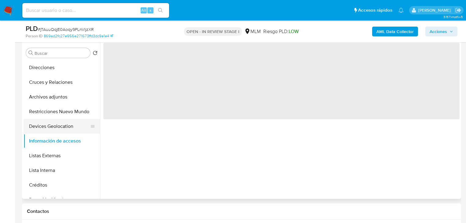
click at [44, 127] on button "Devices Geolocation" at bounding box center [60, 126] width 72 height 15
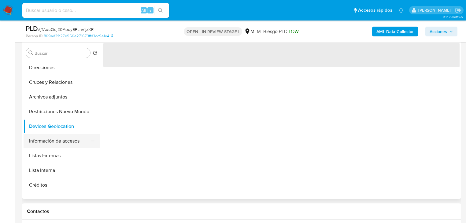
click at [57, 146] on button "Información de accesos" at bounding box center [60, 141] width 72 height 15
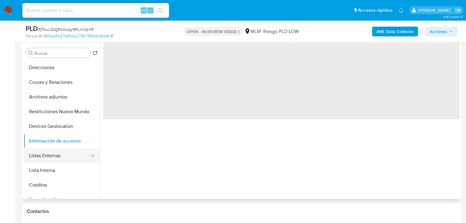
click at [53, 157] on button "Listas Externas" at bounding box center [60, 155] width 72 height 15
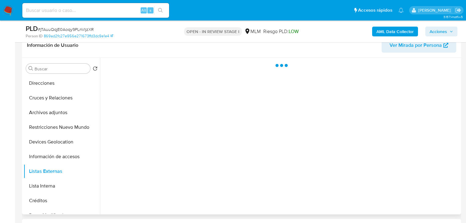
scroll to position [92, 0]
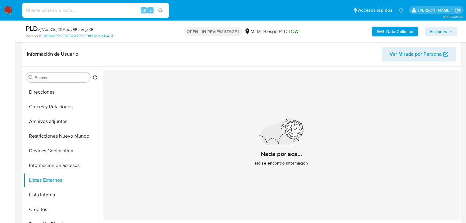
click at [10, 12] on img at bounding box center [8, 10] width 10 height 10
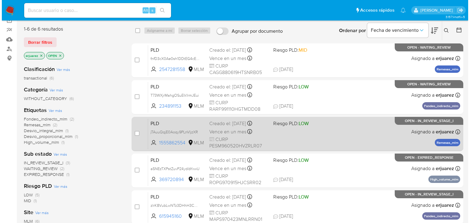
scroll to position [24, 0]
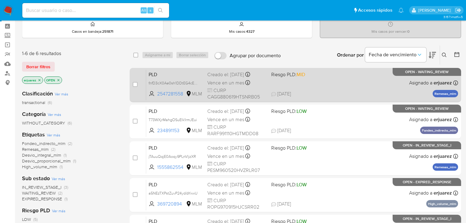
click at [251, 73] on div "Creado el: [DATE] Creado el: [DATE] 02:14:05" at bounding box center [237, 74] width 59 height 7
click at [133, 82] on input "checkbox" at bounding box center [135, 84] width 5 height 5
checkbox input "true"
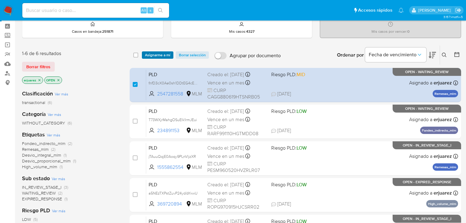
click at [156, 55] on span "Asignarme a mí" at bounding box center [157, 55] width 25 height 6
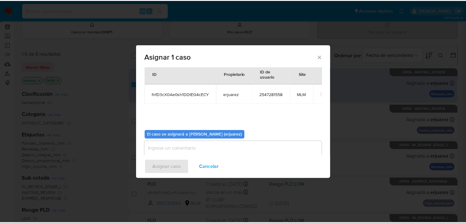
scroll to position [32, 0]
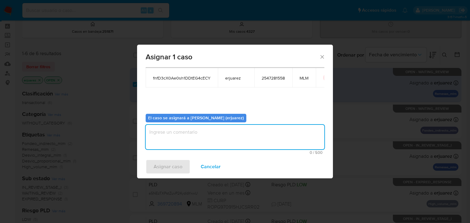
click at [169, 142] on textarea "assign-modal" at bounding box center [235, 137] width 179 height 24
type textarea "EPJU"
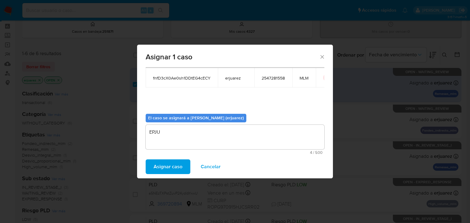
click at [170, 167] on span "Asignar caso" at bounding box center [168, 166] width 29 height 13
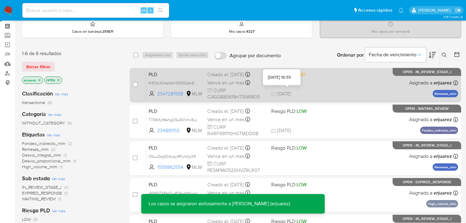
click at [289, 91] on span "[DATE]" at bounding box center [281, 94] width 20 height 7
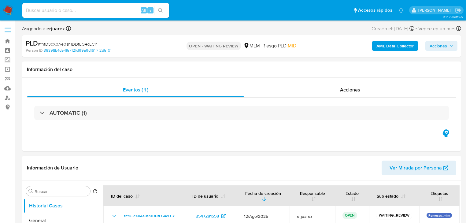
select select "10"
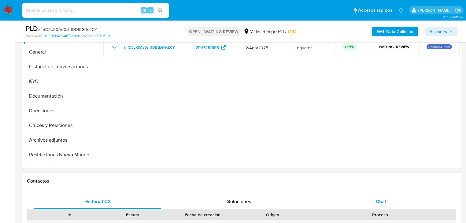
click at [370, 196] on div "Chat" at bounding box center [381, 201] width 127 height 15
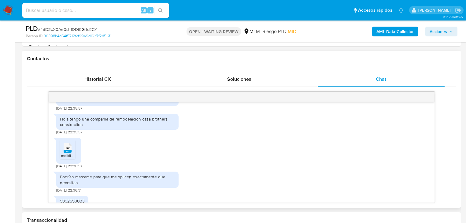
scroll to position [178, 0]
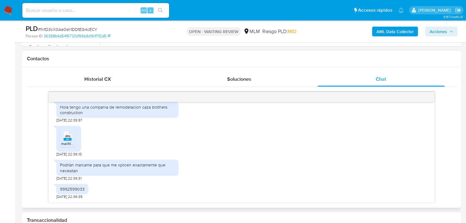
click at [69, 143] on span "melifile8755259781627327337.jpg" at bounding box center [89, 143] width 56 height 5
click at [274, 127] on div "JPG JPG melifile8755259781627327337.jpg 29/08/2025 22:36:10" at bounding box center [241, 140] width 371 height 34
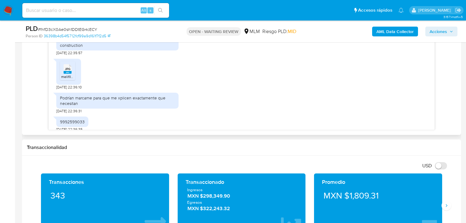
scroll to position [343, 0]
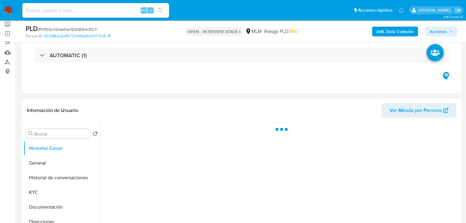
scroll to position [73, 0]
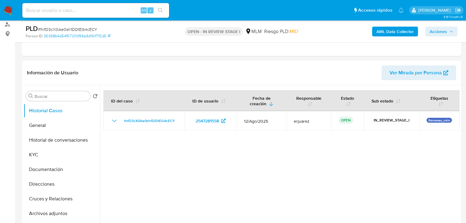
select select "10"
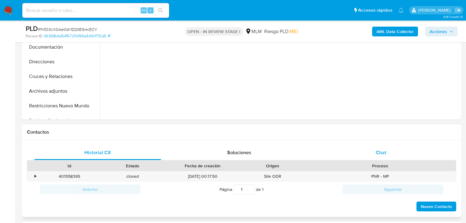
click at [379, 145] on div "Chat" at bounding box center [381, 152] width 127 height 15
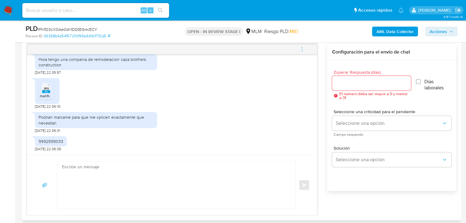
scroll to position [318, 0]
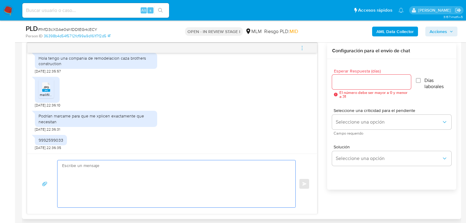
click at [128, 175] on textarea at bounding box center [175, 183] width 226 height 47
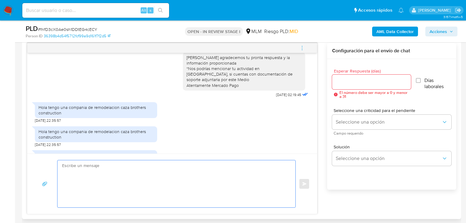
scroll to position [6, 0]
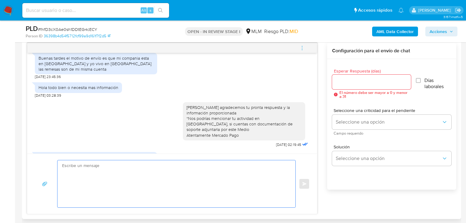
click at [143, 165] on textarea at bounding box center [175, 183] width 226 height 47
type textarea "h"
click at [107, 177] on textarea "Hola Gabriel" at bounding box center [175, 183] width 226 height 47
paste textarea "Agradecemos tu tiempo y documentación proporcionada. Te recordamos que esto fue…"
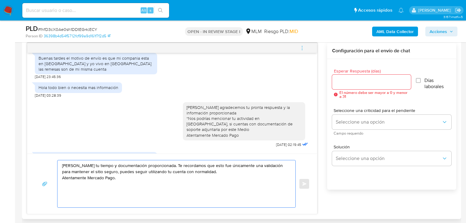
drag, startPoint x: 138, startPoint y: 189, endPoint x: 35, endPoint y: 155, distance: 108.8
click at [35, 155] on div "Hola Gabriel Agradecemos tu tiempo y documentación proporcionada. Te recordamos…" at bounding box center [172, 184] width 290 height 60
type textarea "Hola Gabriel Agradecemos tu tiempo y documentación proporcionada. Te recordamos…"
click at [357, 83] on input "Esperar Respuesta (días)" at bounding box center [371, 82] width 79 height 8
drag, startPoint x: 126, startPoint y: 183, endPoint x: 56, endPoint y: 170, distance: 71.2
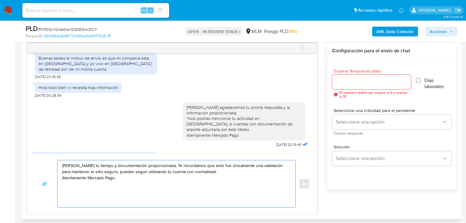
click at [54, 168] on div "Hola Gabriel Agradecemos tu tiempo y documentación proporcionada. Te recordamos…" at bounding box center [172, 184] width 275 height 48
drag, startPoint x: 144, startPoint y: 187, endPoint x: 140, endPoint y: 186, distance: 3.6
click at [144, 187] on textarea "Hola Gabriel Agradecemos tu tiempo y documentación proporcionada. Te recordamos…" at bounding box center [175, 183] width 226 height 47
click at [131, 185] on textarea "Hola Gabriel Agradecemos tu tiempo y documentación proporcionada. Te recordamos…" at bounding box center [175, 183] width 226 height 47
drag, startPoint x: 131, startPoint y: 186, endPoint x: 51, endPoint y: 164, distance: 83.2
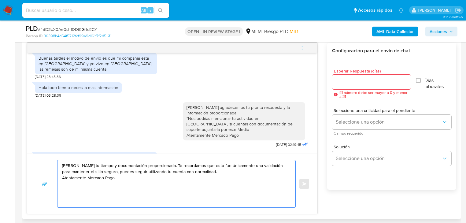
click at [51, 164] on div "Hola Gabriel Agradecemos tu tiempo y documentación proporcionada. Te recordamos…" at bounding box center [172, 184] width 275 height 48
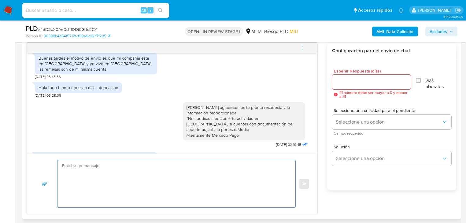
click at [354, 78] on input "Esperar Respuesta (días)" at bounding box center [371, 82] width 79 height 8
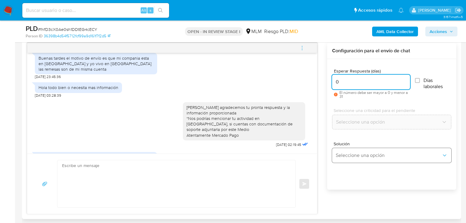
type input "0"
drag, startPoint x: 353, startPoint y: 158, endPoint x: 360, endPoint y: 159, distance: 7.0
click at [354, 158] on span "Seleccione una opción" at bounding box center [389, 155] width 106 height 6
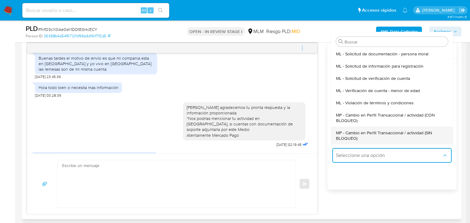
click at [387, 134] on span "MP - Cambio en Perfil Transaccional / actividad (SIN BLOQUEO)" at bounding box center [390, 135] width 108 height 11
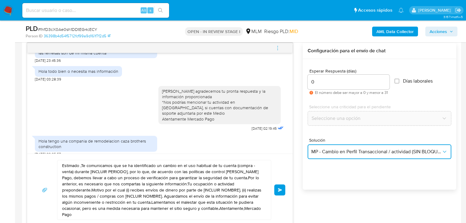
scroll to position [31, 0]
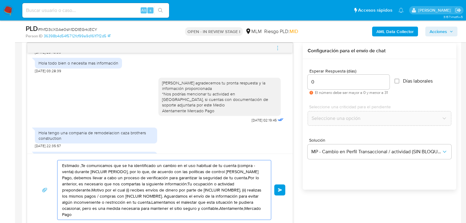
drag, startPoint x: 200, startPoint y: 206, endPoint x: -25, endPoint y: 159, distance: 230.0
paste textarea "Hola Gabriel Agradecemos tu tiempo y documentación proporcionada. Te recordamos…"
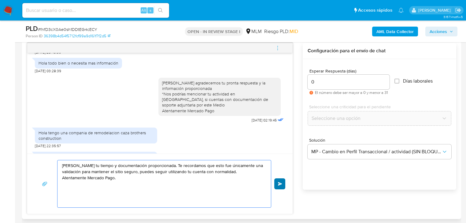
type textarea "Hola Gabriel Agradecemos tu tiempo y documentación proporcionada. Te recordamos…"
click at [277, 182] on button "Enviar" at bounding box center [280, 183] width 11 height 11
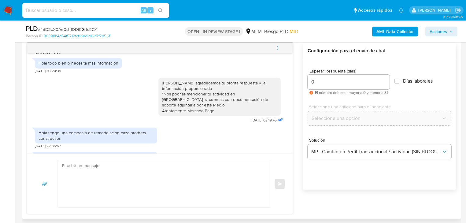
scroll to position [229, 0]
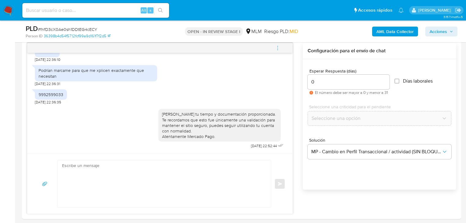
click at [8, 10] on img at bounding box center [8, 10] width 10 height 10
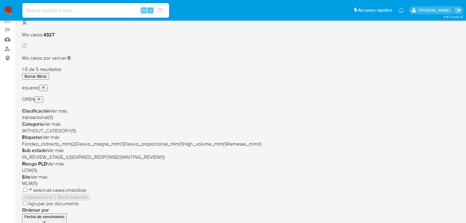
scroll to position [24, 0]
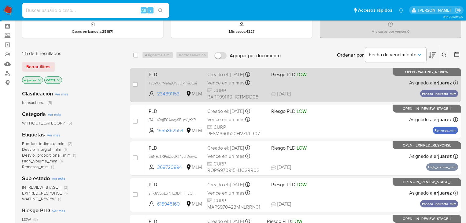
click at [304, 96] on span "[DATE] [DATE] 09:48" at bounding box center [332, 94] width 123 height 7
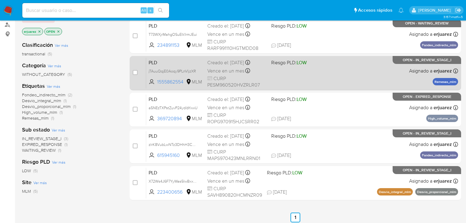
scroll to position [73, 0]
click at [231, 71] on span "Vence en un mes" at bounding box center [226, 70] width 37 height 7
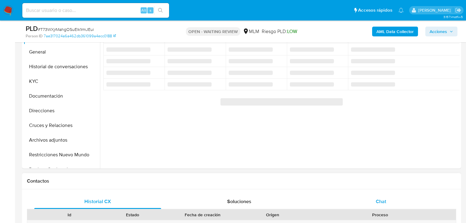
click at [381, 197] on div "Chat" at bounding box center [381, 201] width 127 height 15
select select "10"
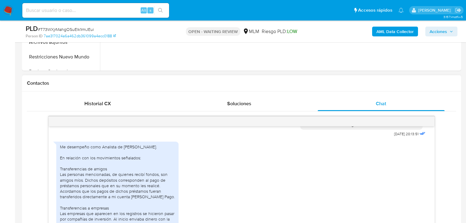
scroll to position [112, 0]
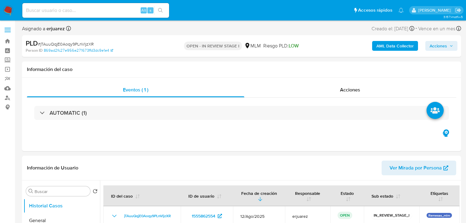
select select "10"
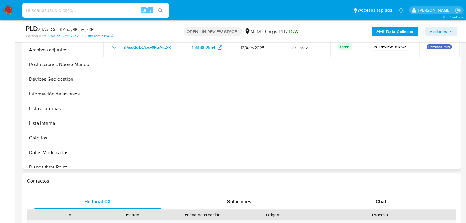
scroll to position [98, 0]
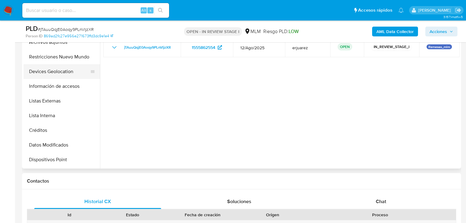
click at [52, 72] on button "Devices Geolocation" at bounding box center [60, 71] width 72 height 15
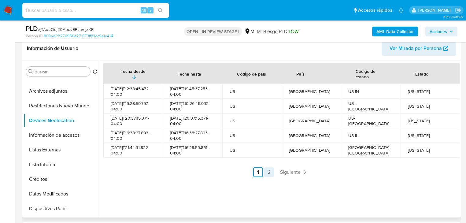
click at [267, 172] on link "2" at bounding box center [269, 172] width 10 height 10
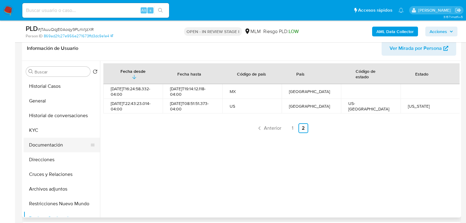
scroll to position [0, 0]
click at [42, 132] on button "KYC" at bounding box center [60, 130] width 72 height 15
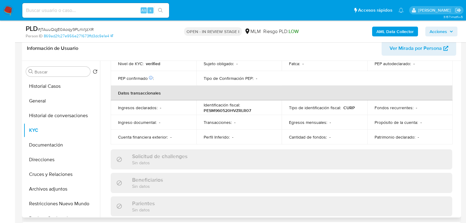
scroll to position [386, 0]
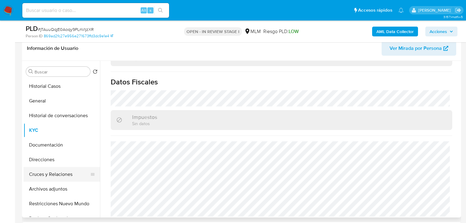
click at [61, 173] on button "Cruces y Relaciones" at bounding box center [60, 174] width 72 height 15
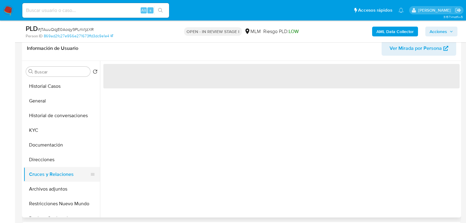
scroll to position [0, 0]
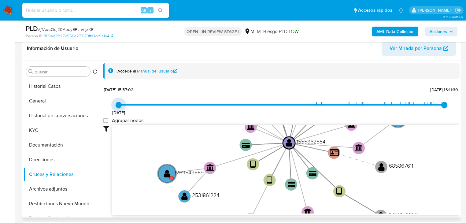
type input "1698088623000"
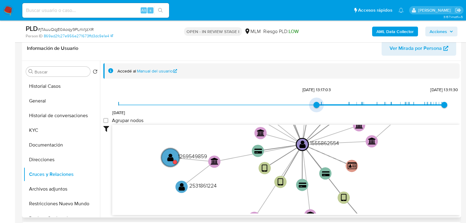
drag, startPoint x: 118, startPoint y: 103, endPoint x: 272, endPoint y: 100, distance: 154.0
click at [272, 100] on div "10/12/2020 23/10/2023, 13:17:03 29/8/2025, 13:11:30 Agrupar nodos Filtros Confi…" at bounding box center [281, 150] width 357 height 130
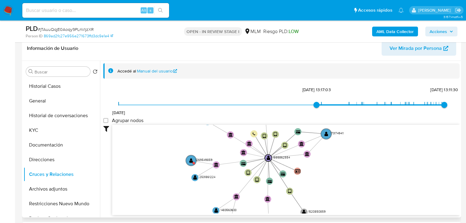
drag, startPoint x: 213, startPoint y: 141, endPoint x: 200, endPoint y: 169, distance: 30.7
click at [204, 168] on icon "device-6851c366b73248decec859c1  user-1555862554  1555862554 user-1520850859 …" at bounding box center [286, 169] width 348 height 89
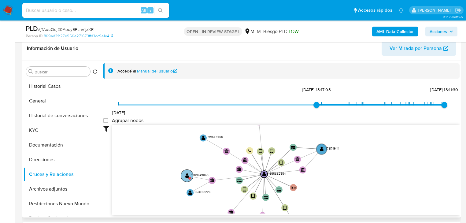
click at [184, 174] on circle at bounding box center [187, 176] width 12 height 12
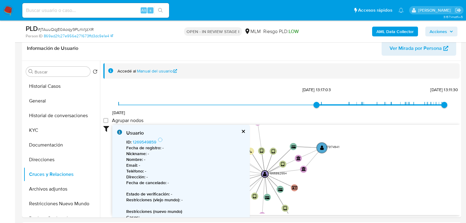
drag, startPoint x: 453, startPoint y: 176, endPoint x: 465, endPoint y: 173, distance: 12.2
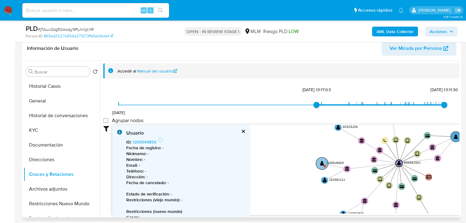
click at [322, 164] on text "" at bounding box center [322, 163] width 4 height 5
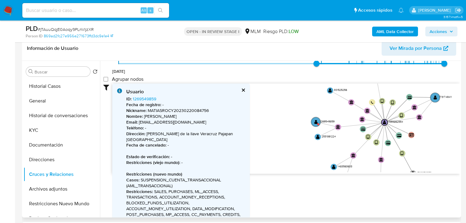
scroll to position [49, 0]
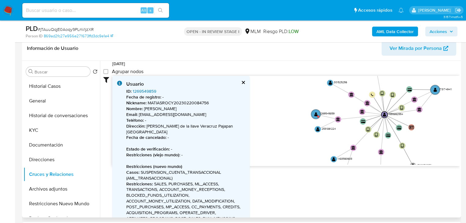
click at [138, 88] on link "1269549859" at bounding box center [145, 91] width 24 height 6
click at [64, 82] on button "Historial Casos" at bounding box center [60, 86] width 72 height 15
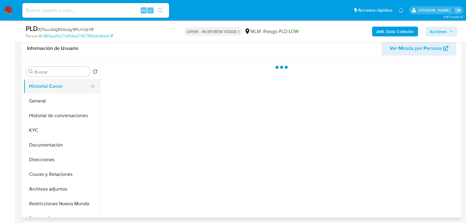
scroll to position [0, 0]
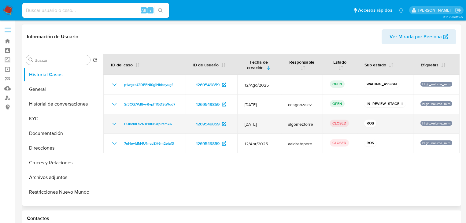
select select "10"
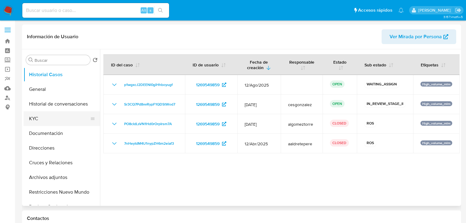
click at [57, 118] on button "KYC" at bounding box center [60, 118] width 72 height 15
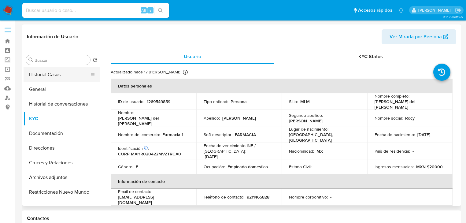
click at [44, 76] on button "Historial Casos" at bounding box center [60, 74] width 72 height 15
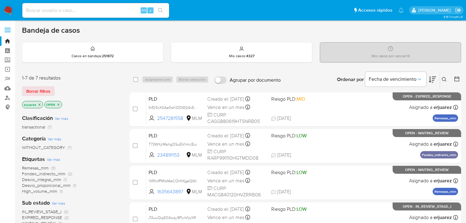
click at [109, 10] on input at bounding box center [95, 10] width 147 height 8
paste input "1269549859"
click at [27, 11] on input "1269549859" at bounding box center [95, 10] width 147 height 8
click at [67, 9] on input "1269549859" at bounding box center [95, 10] width 147 height 8
type input "1269549859"
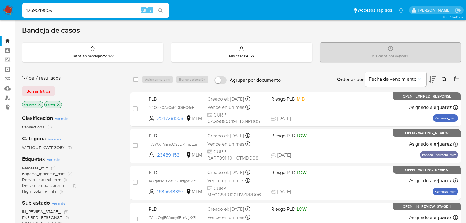
click at [162, 11] on icon "search-icon" at bounding box center [160, 10] width 5 height 5
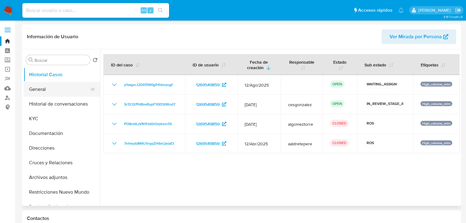
select select "10"
click at [51, 90] on button "General" at bounding box center [60, 89] width 72 height 15
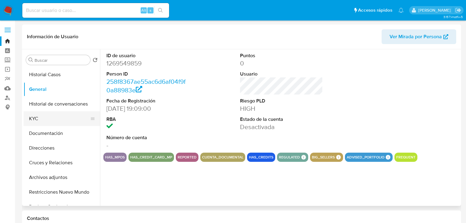
click at [54, 120] on button "KYC" at bounding box center [60, 118] width 72 height 15
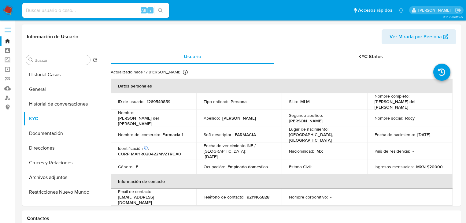
click at [118, 5] on div "Alt s" at bounding box center [95, 10] width 147 height 15
click at [118, 9] on input at bounding box center [95, 10] width 147 height 8
paste input "2531861224"
click at [27, 11] on input "2531861224" at bounding box center [95, 10] width 147 height 8
click at [66, 11] on input "2531861224" at bounding box center [95, 10] width 147 height 8
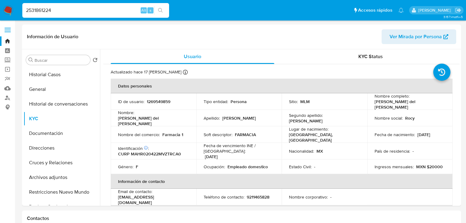
type input "2531861224"
click at [160, 10] on icon "search-icon" at bounding box center [160, 10] width 5 height 5
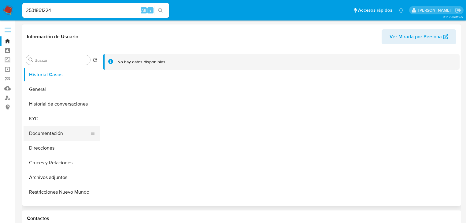
select select "10"
click at [40, 123] on button "KYC" at bounding box center [60, 118] width 72 height 15
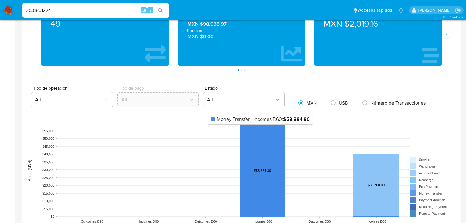
scroll to position [441, 0]
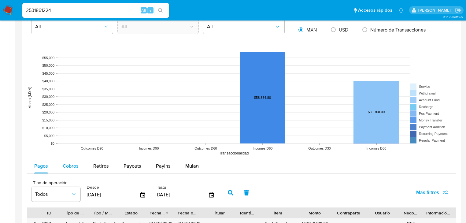
click at [62, 163] on button "Cobros" at bounding box center [70, 166] width 31 height 15
select select "10"
click at [67, 161] on div "Cobros" at bounding box center [71, 166] width 16 height 15
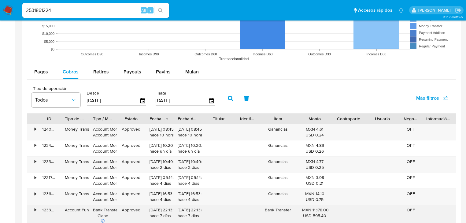
scroll to position [588, 0]
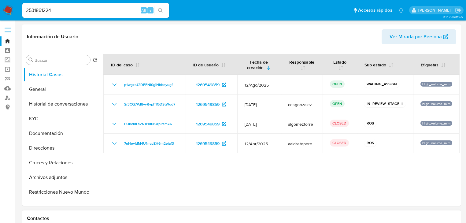
select select "10"
